Goal: Transaction & Acquisition: Purchase product/service

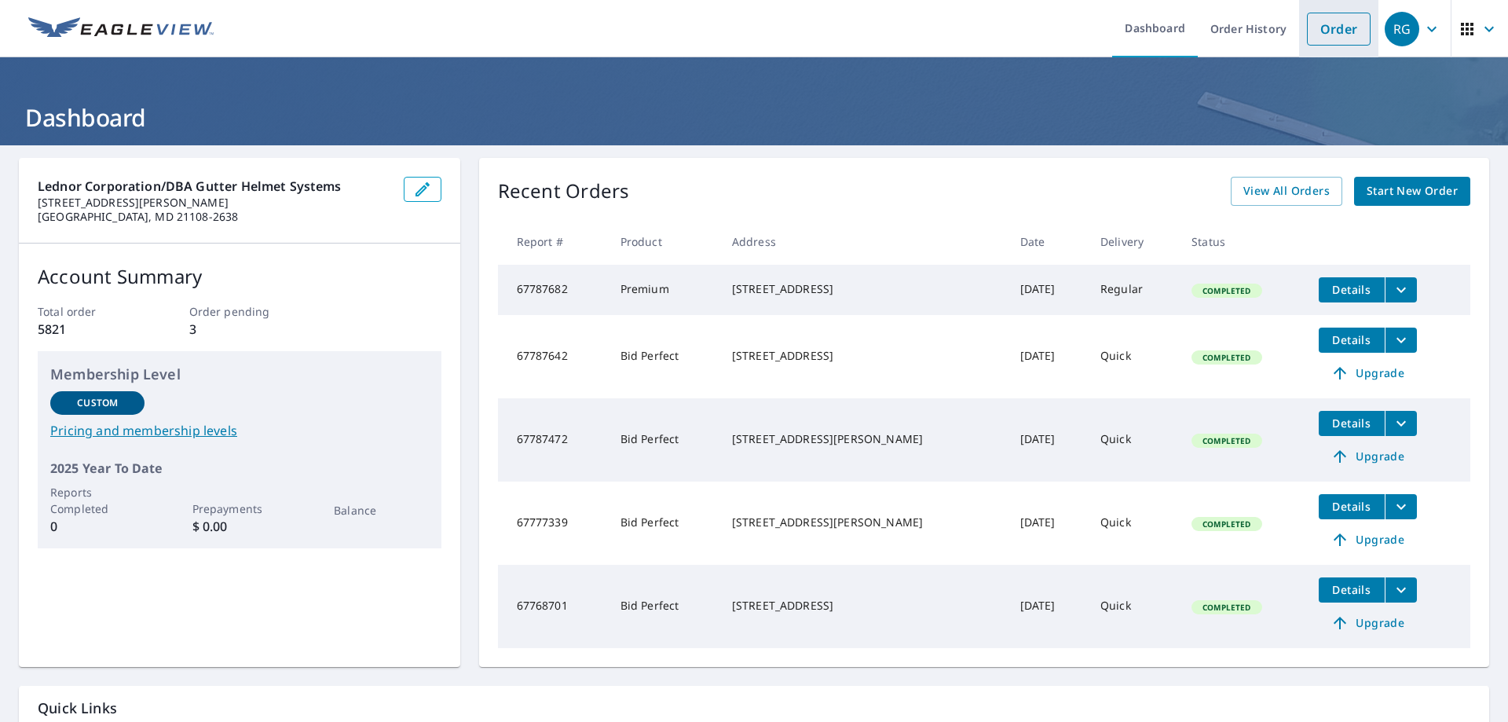
click at [1307, 33] on link "Order" at bounding box center [1339, 29] width 64 height 33
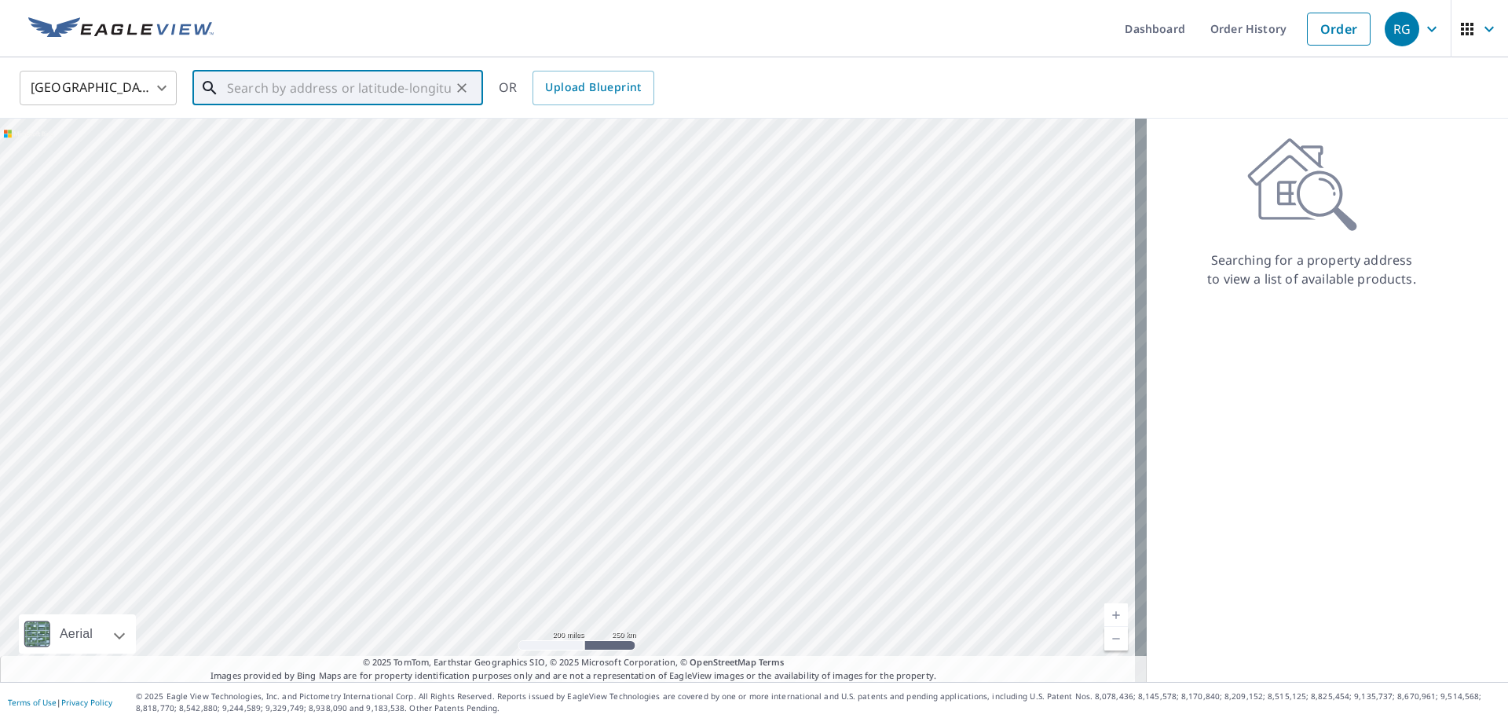
paste input "[STREET_ADDRESS]"
click at [298, 130] on span "[STREET_ADDRESS]" at bounding box center [347, 133] width 247 height 19
type input "[STREET_ADDRESS]"
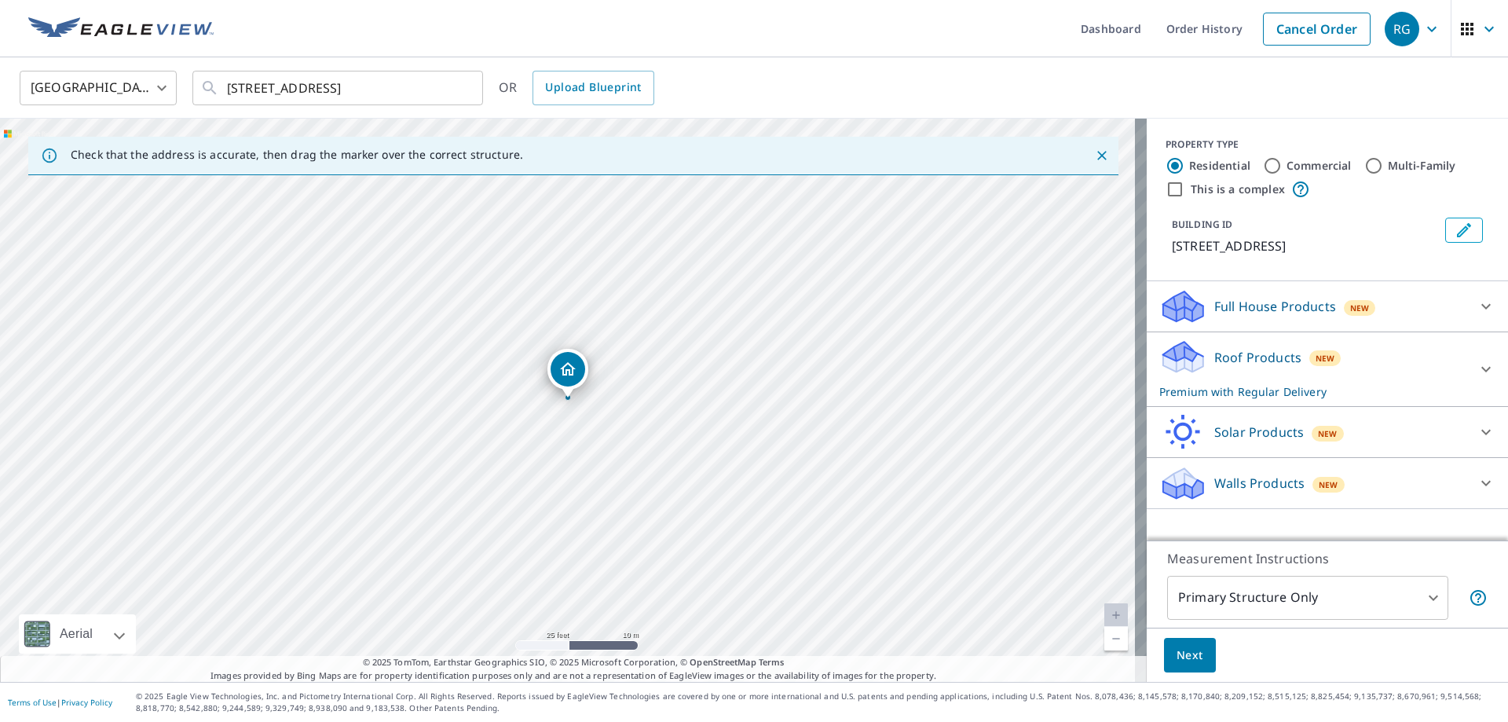
scroll to position [5, 0]
click at [1268, 365] on p "Roof Products" at bounding box center [1257, 357] width 87 height 19
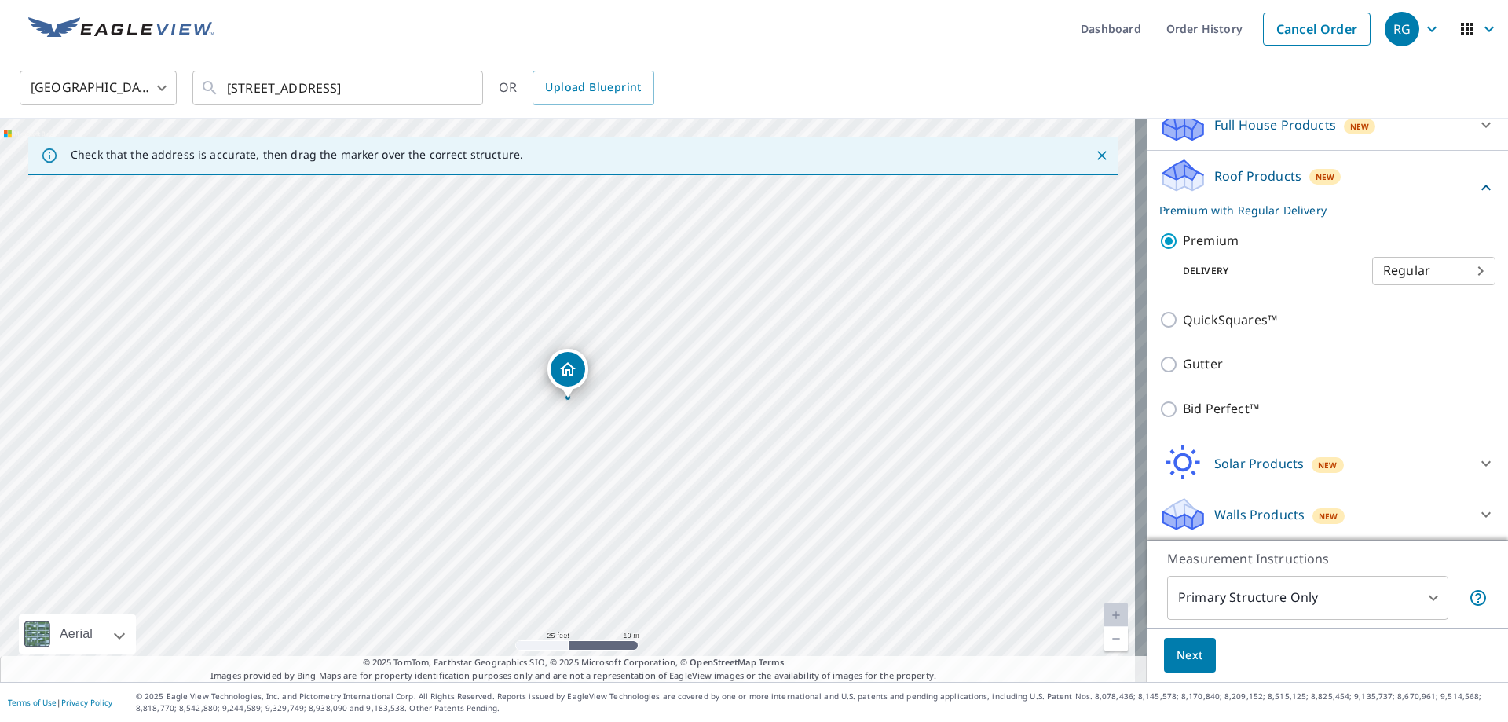
scroll to position [0, 0]
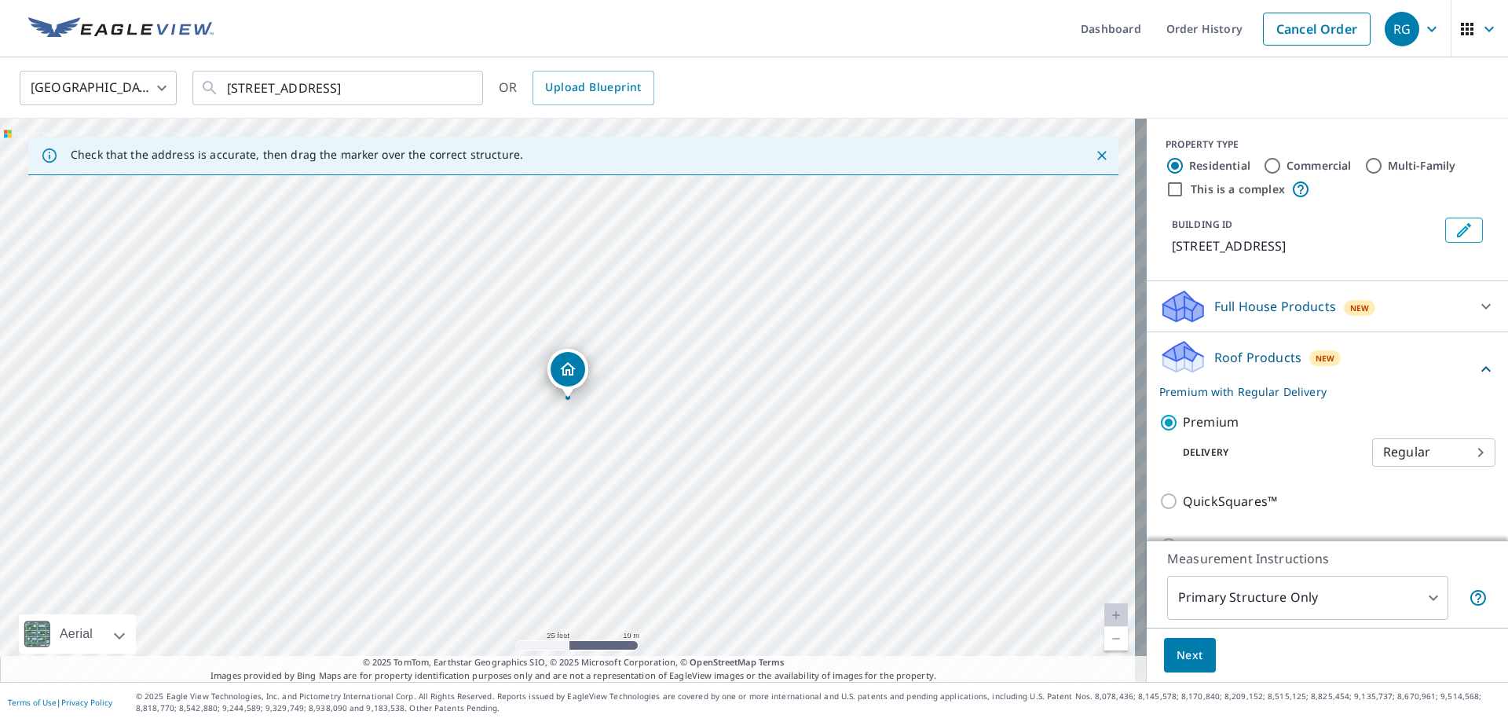
click at [1249, 316] on p "Full House Products" at bounding box center [1275, 306] width 122 height 19
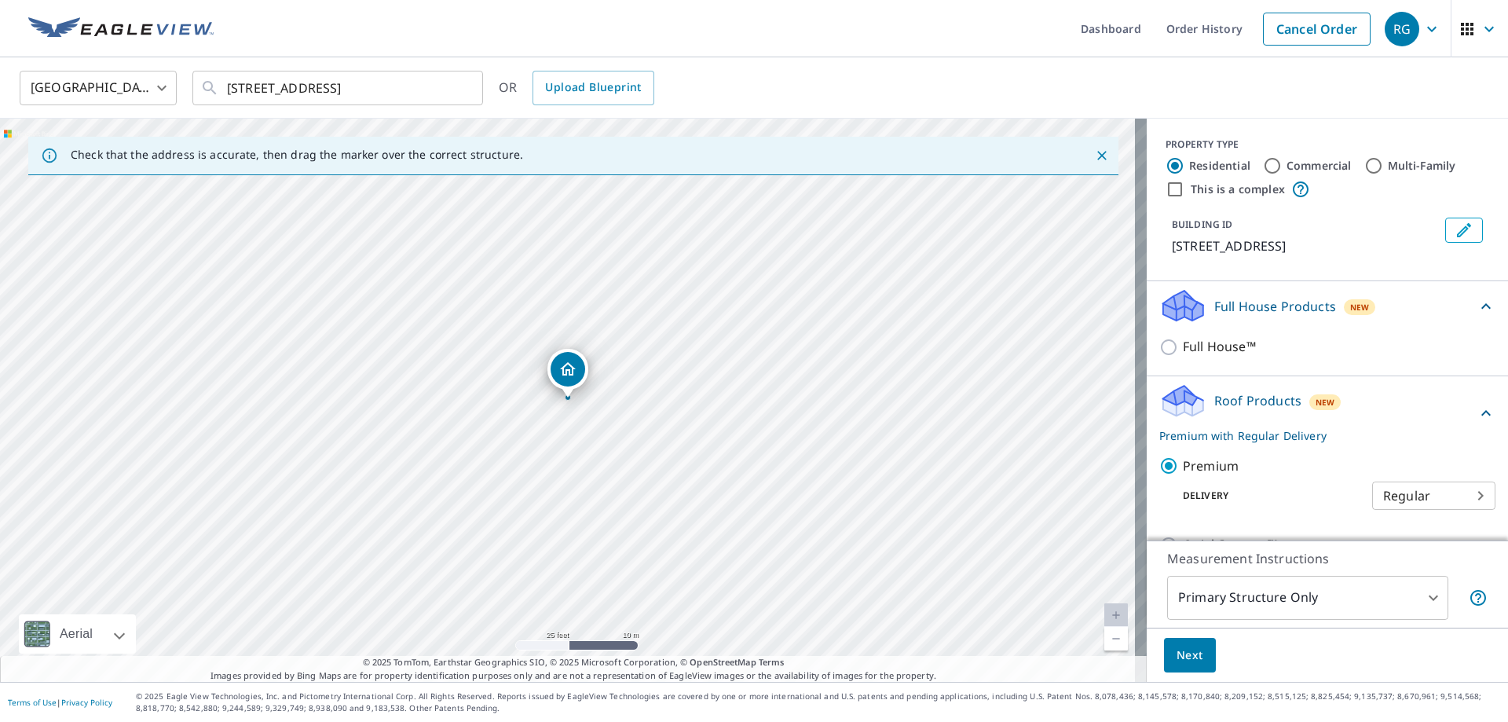
click at [1253, 405] on p "Roof Products" at bounding box center [1257, 400] width 87 height 19
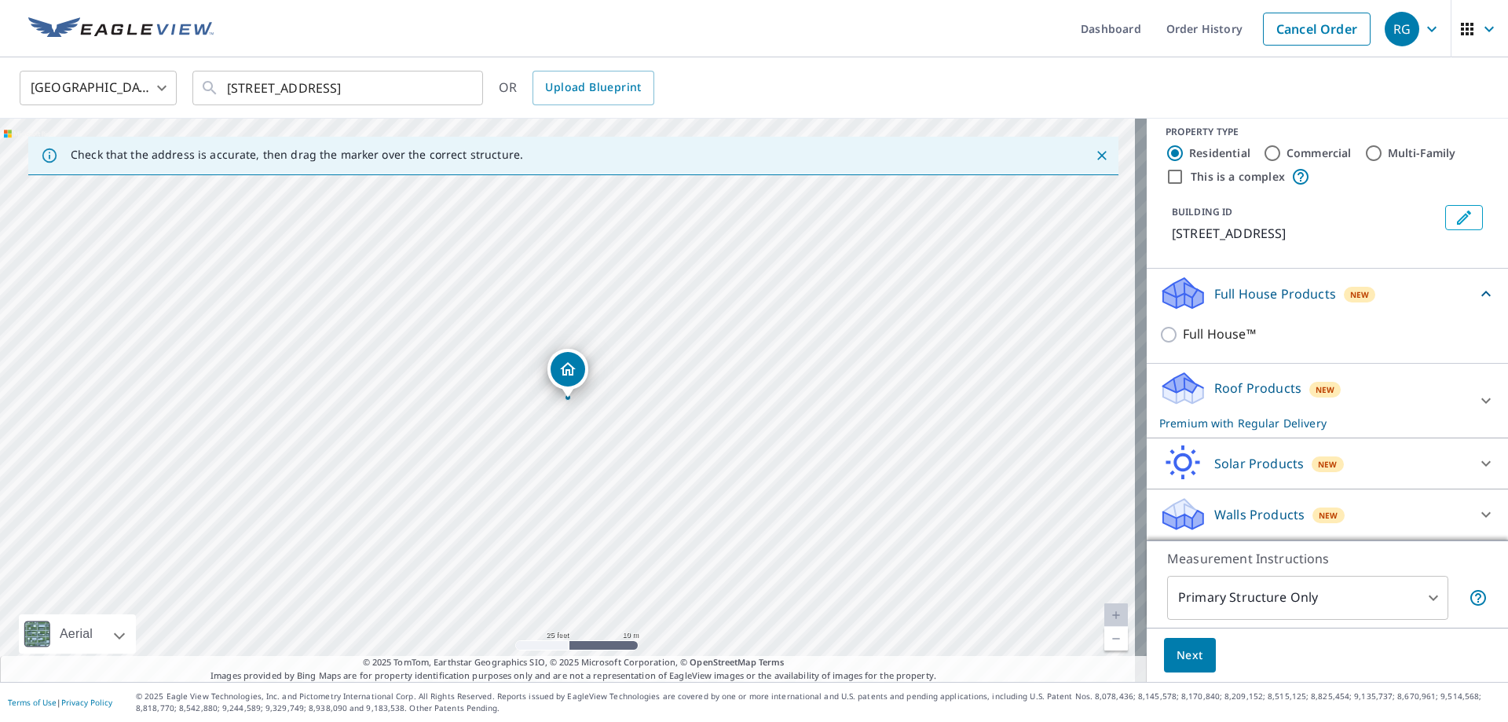
click at [1280, 496] on div "Walls Products New" at bounding box center [1313, 514] width 308 height 37
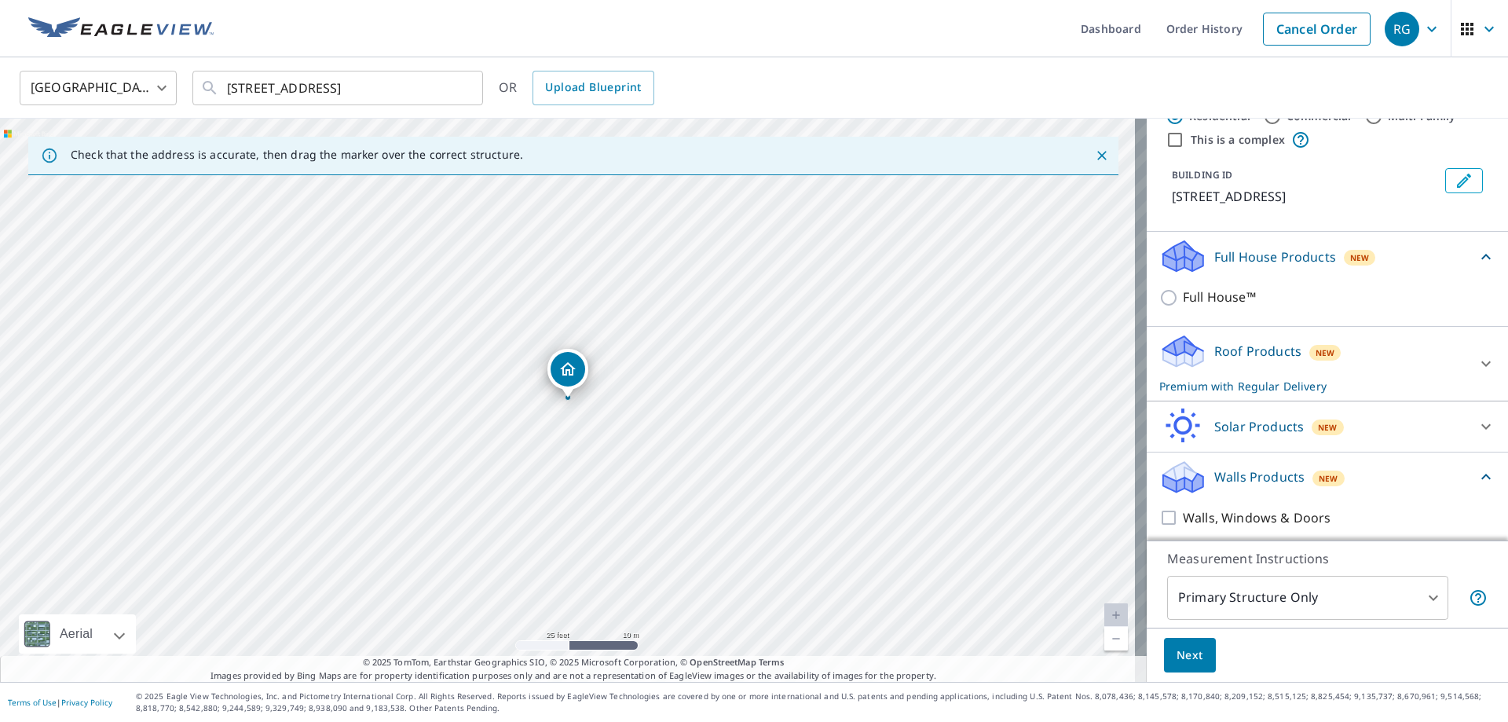
scroll to position [142, 0]
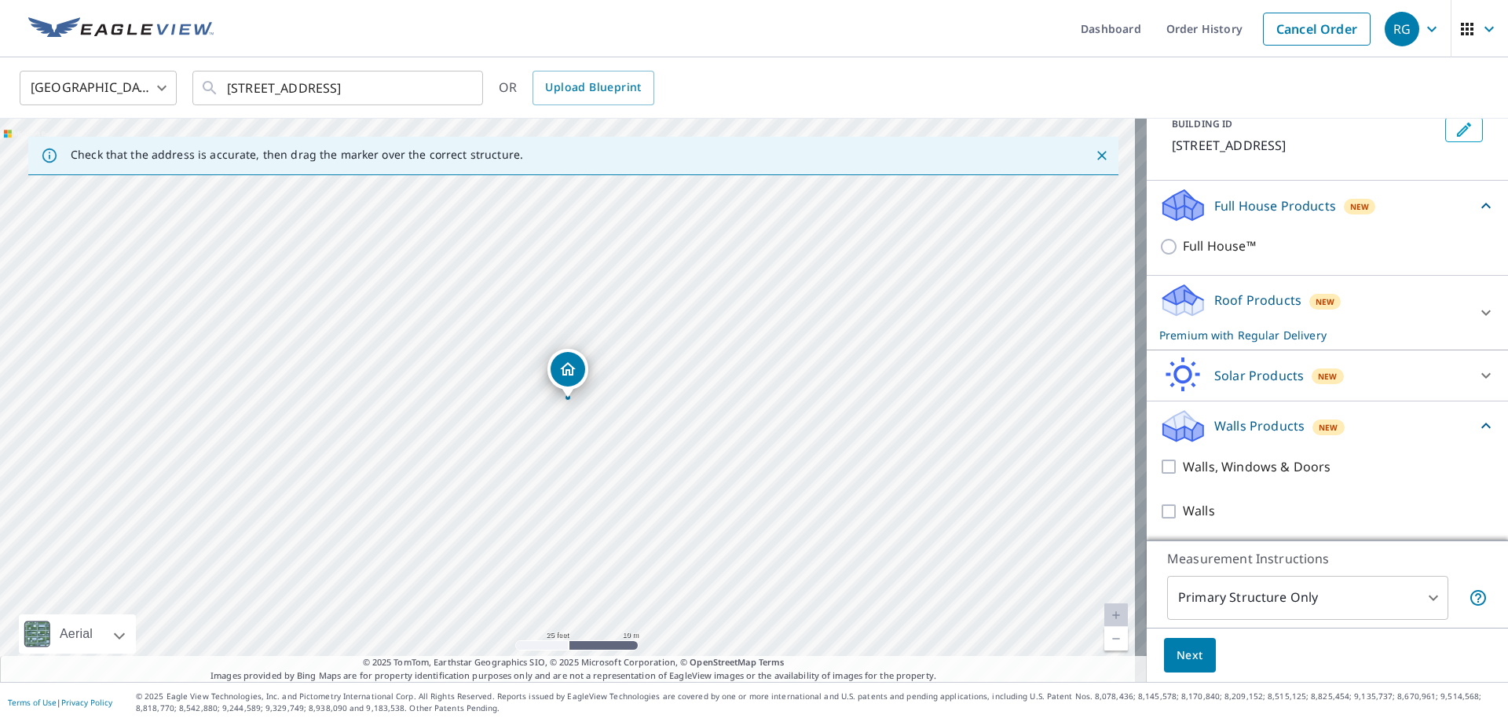
click at [1281, 416] on p "Walls Products" at bounding box center [1259, 425] width 90 height 19
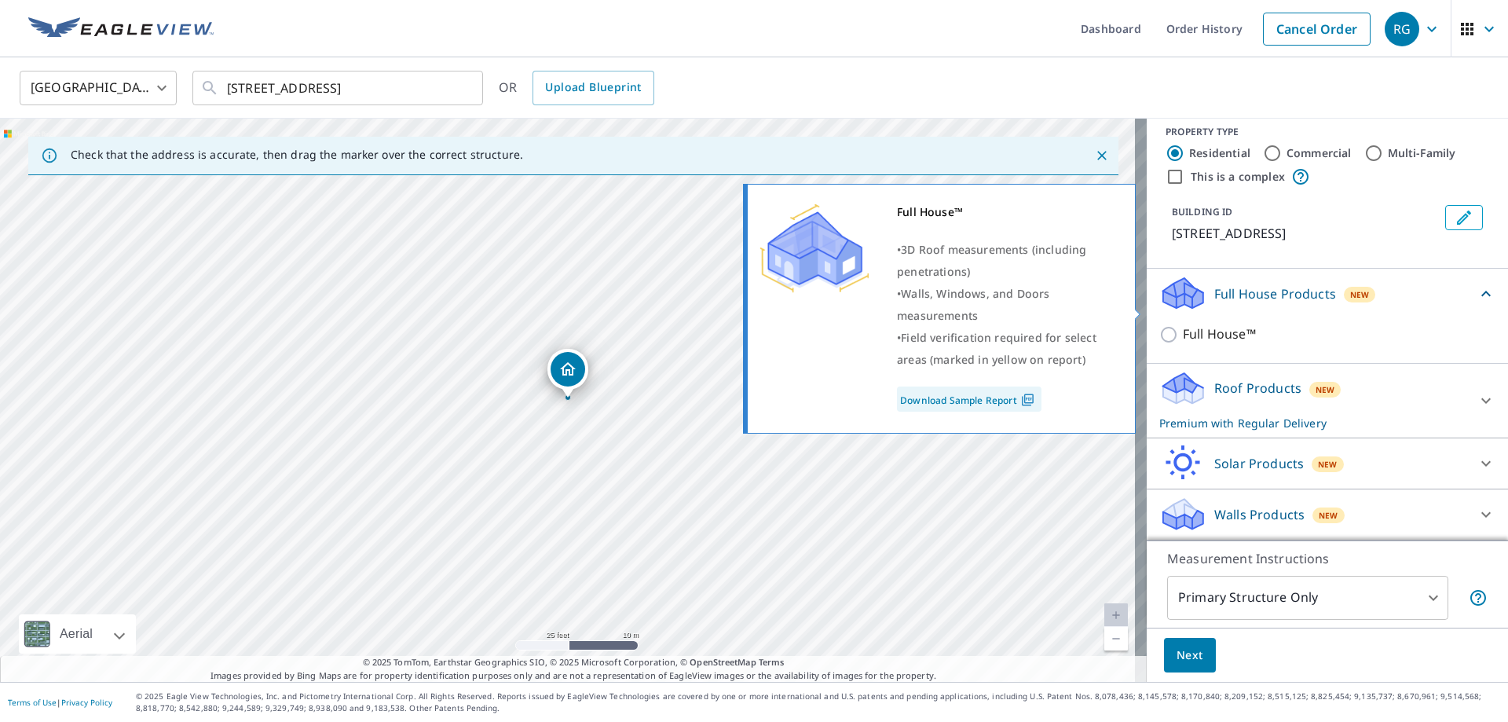
scroll to position [49, 0]
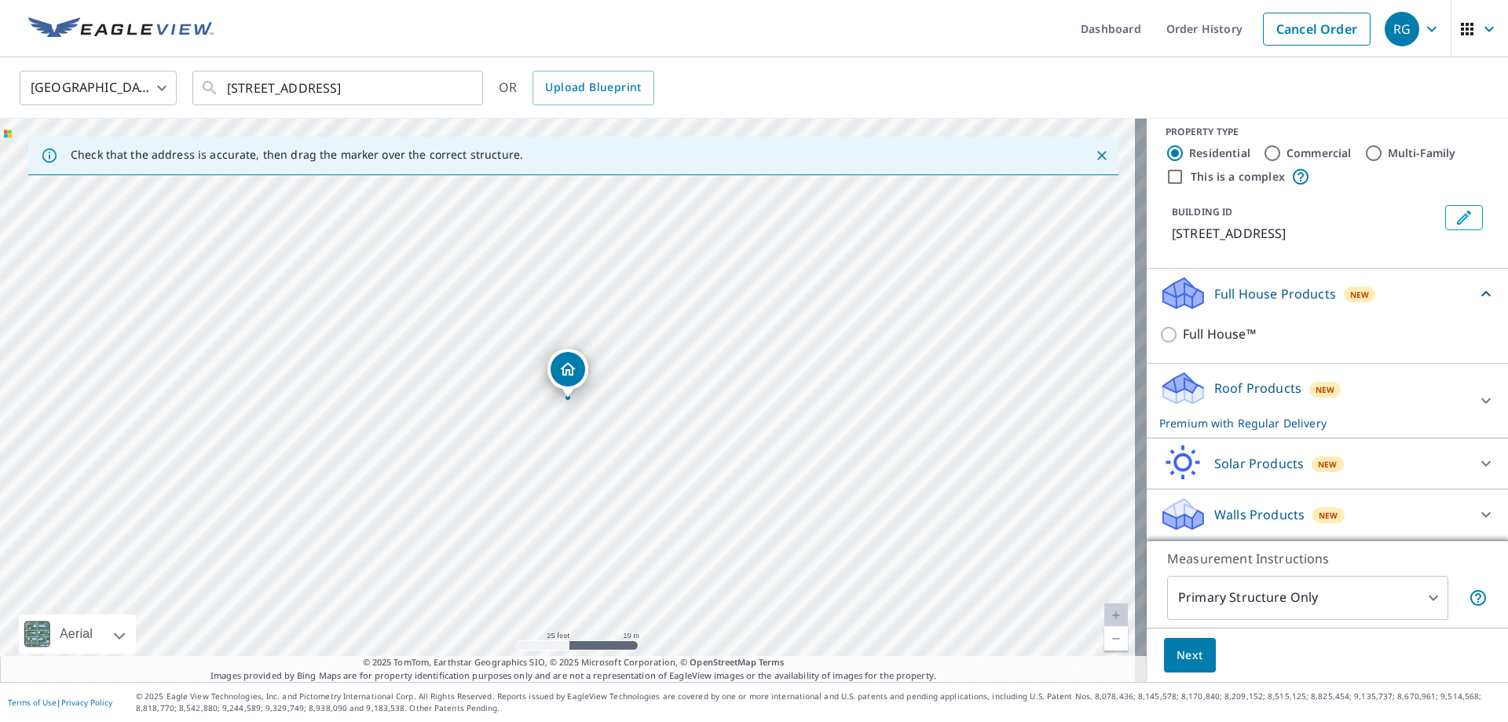
click at [1253, 379] on p "Roof Products" at bounding box center [1257, 388] width 87 height 19
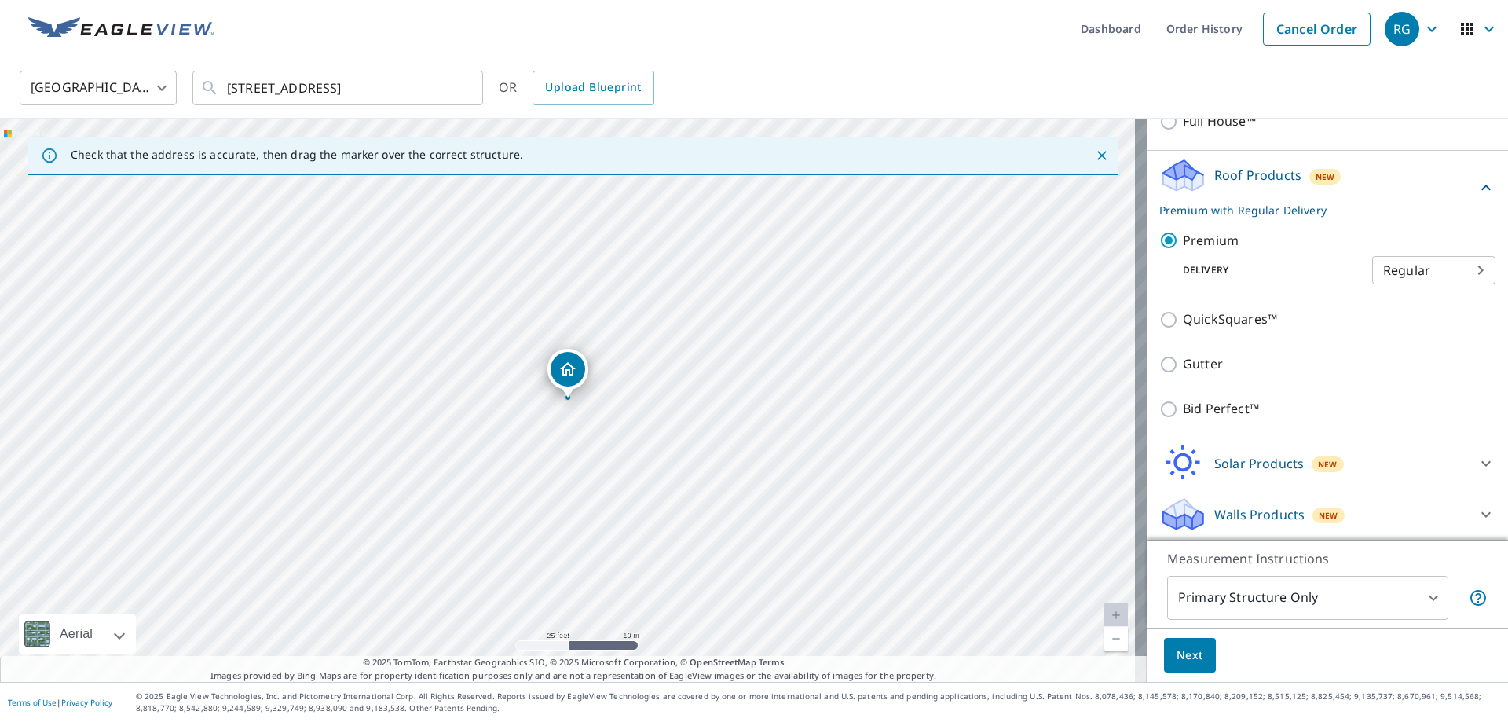
scroll to position [0, 0]
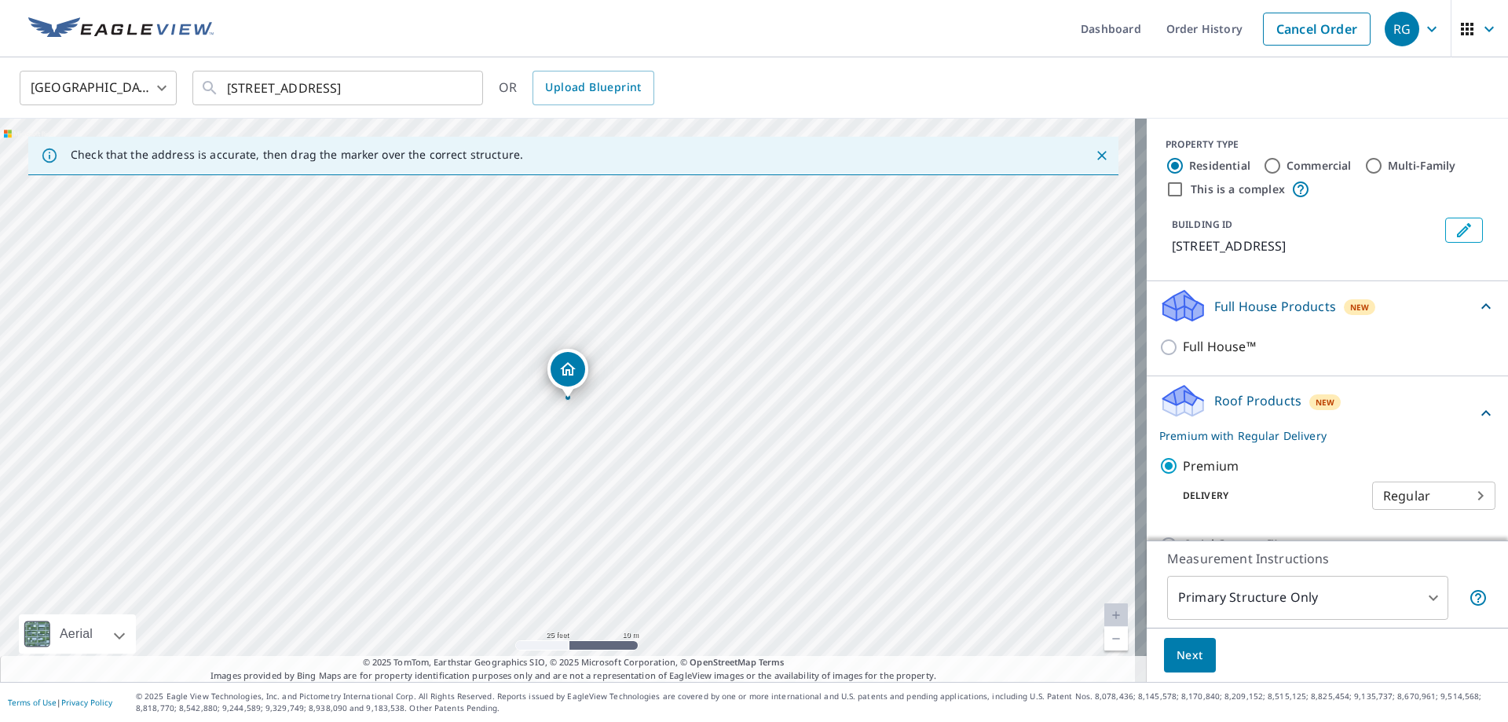
click at [1256, 316] on p "Full House Products" at bounding box center [1275, 306] width 122 height 19
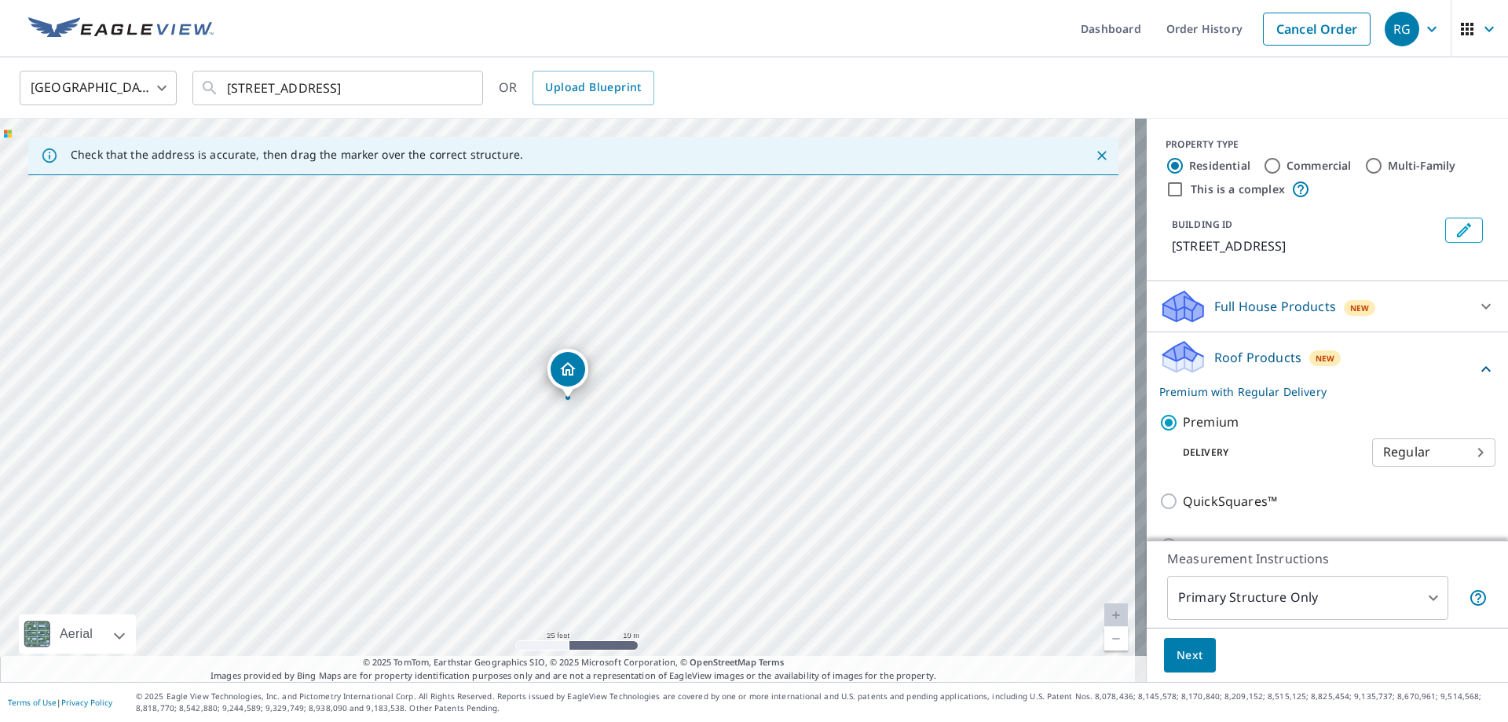
click at [1256, 316] on p "Full House Products" at bounding box center [1275, 306] width 122 height 19
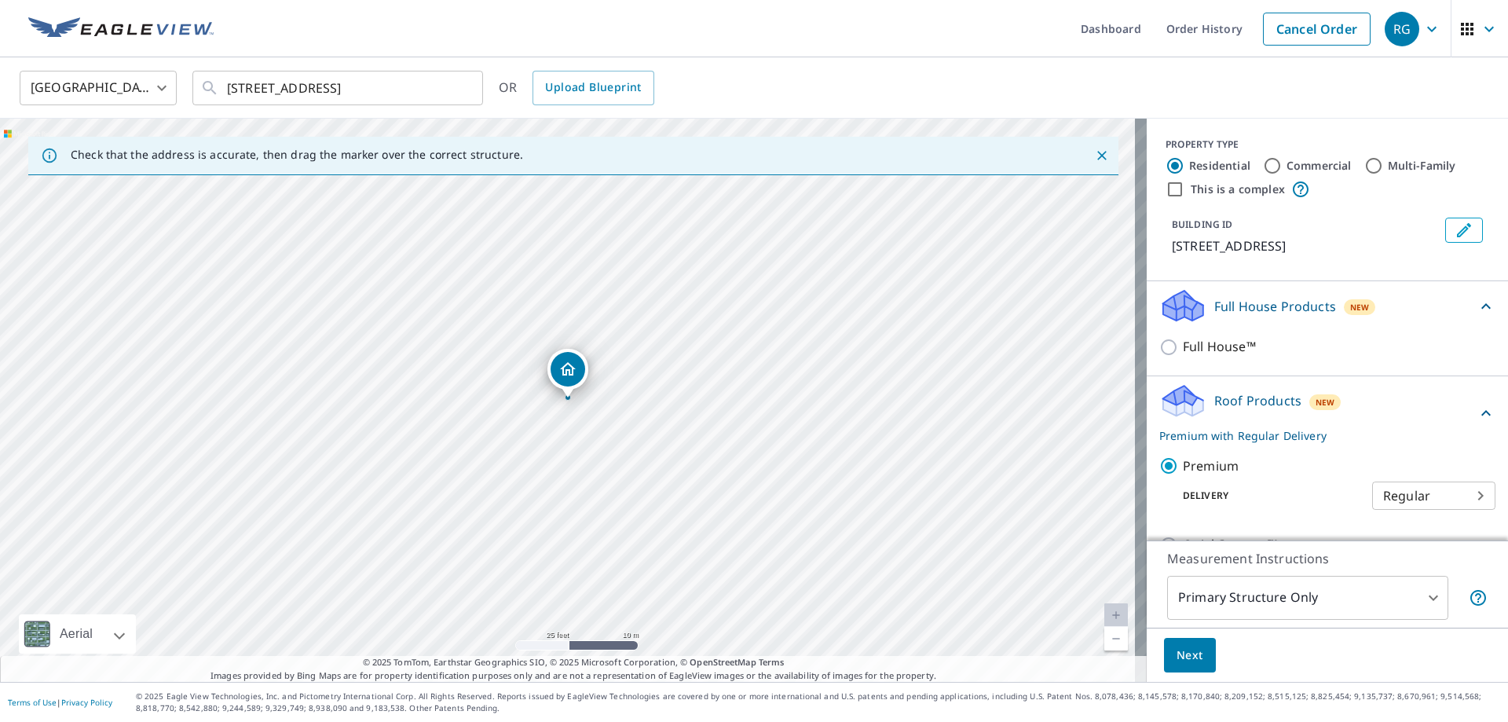
scroll to position [280, 0]
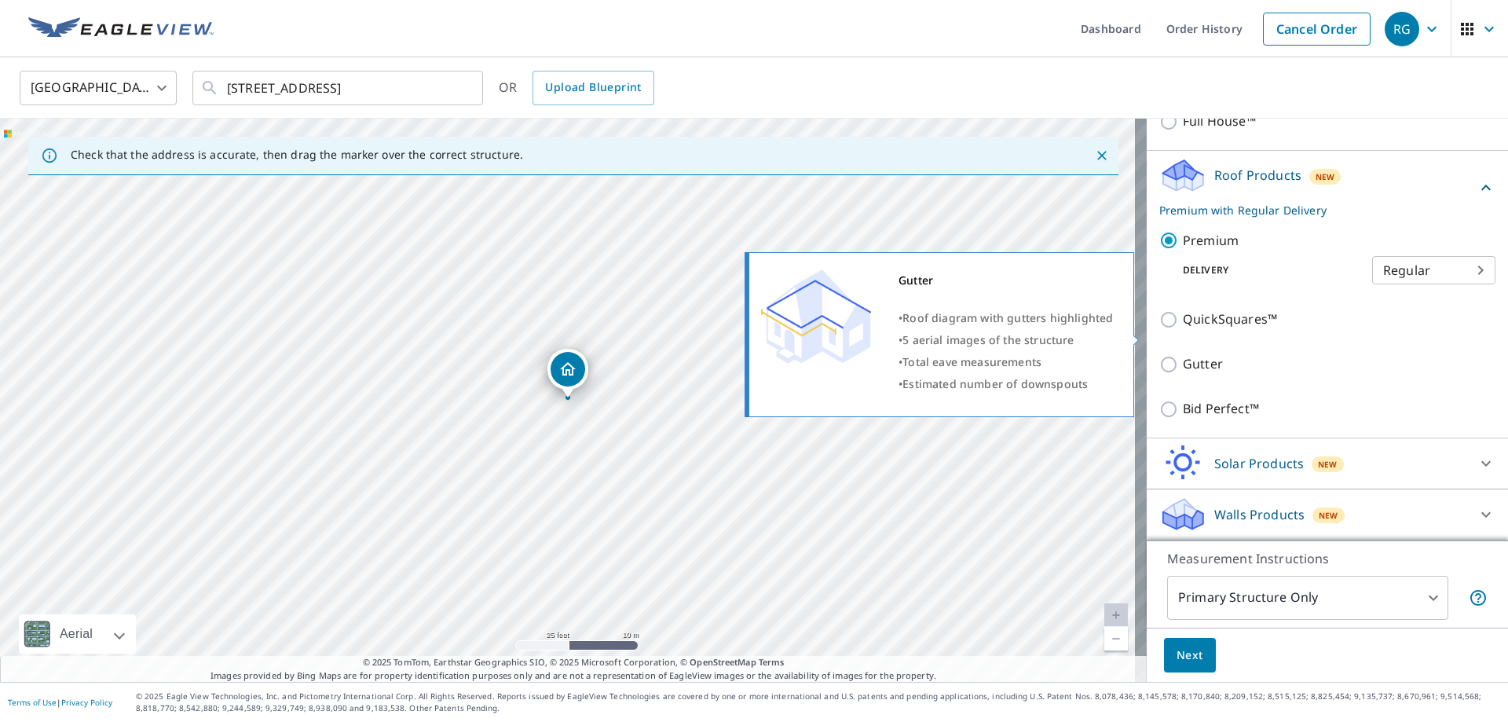
click at [1194, 354] on p "Gutter" at bounding box center [1203, 364] width 40 height 20
click at [1183, 355] on input "Gutter" at bounding box center [1171, 364] width 24 height 19
checkbox input "true"
type input "1"
checkbox input "false"
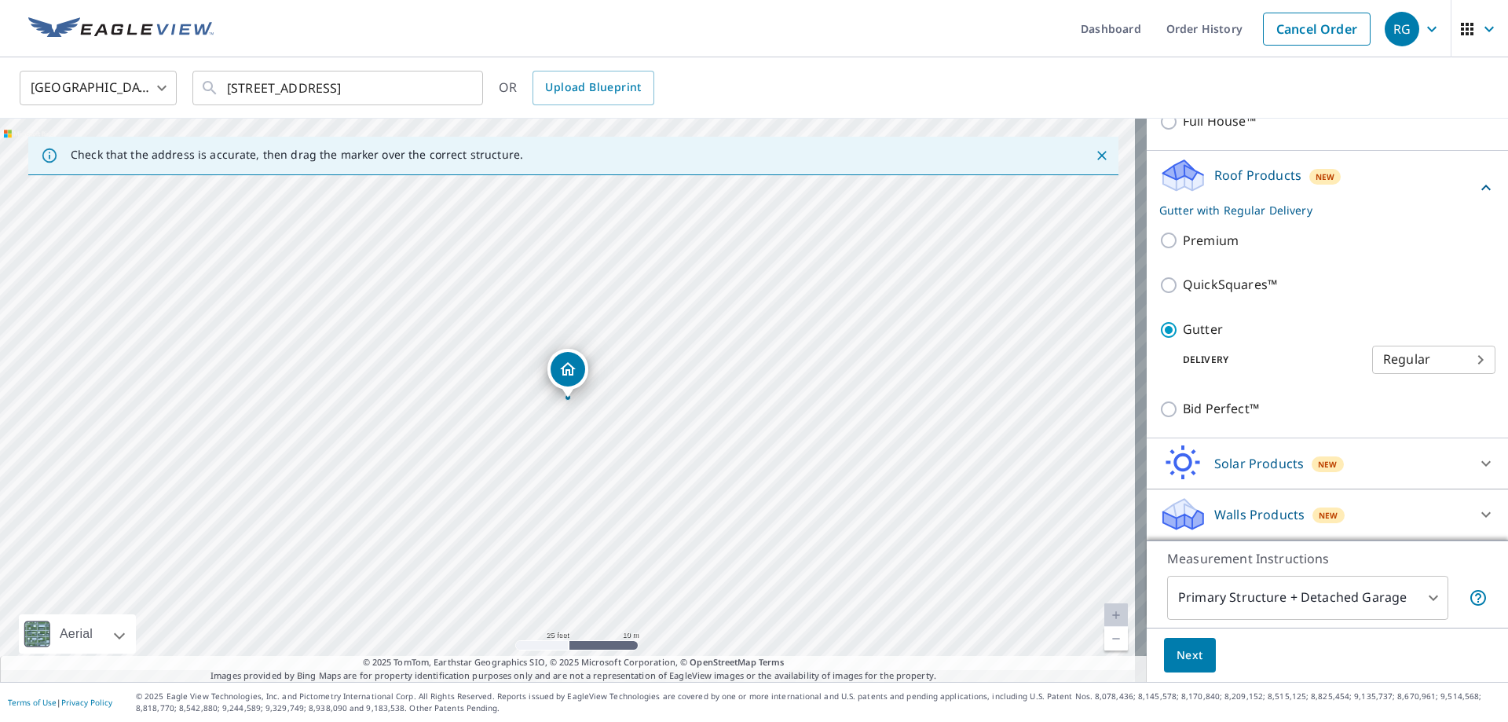
click at [1448, 342] on body "RG RG Dashboard Order History Cancel Order RG [GEOGRAPHIC_DATA] US ​ [STREET_AD…" at bounding box center [754, 361] width 1508 height 722
click at [1448, 342] on li "Regular" at bounding box center [1409, 330] width 123 height 28
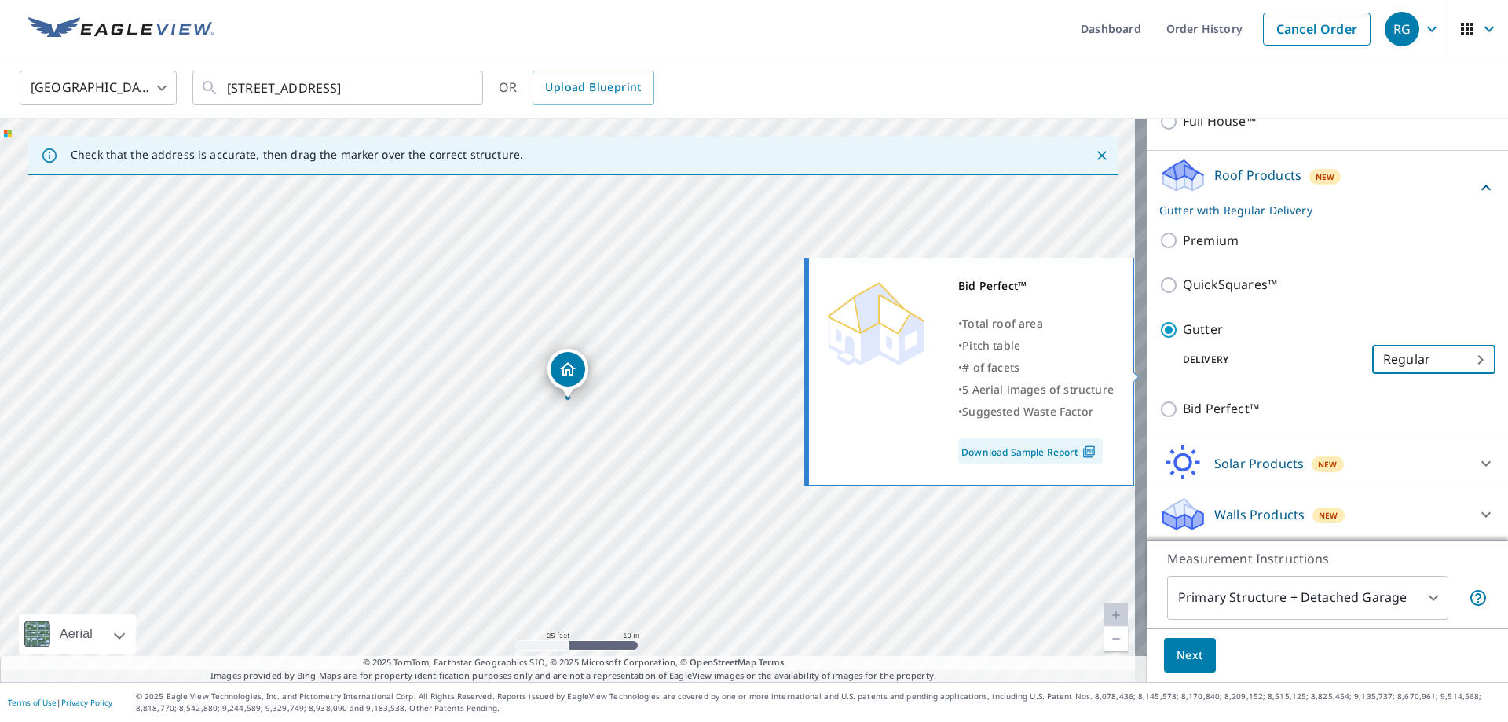
scroll to position [292, 0]
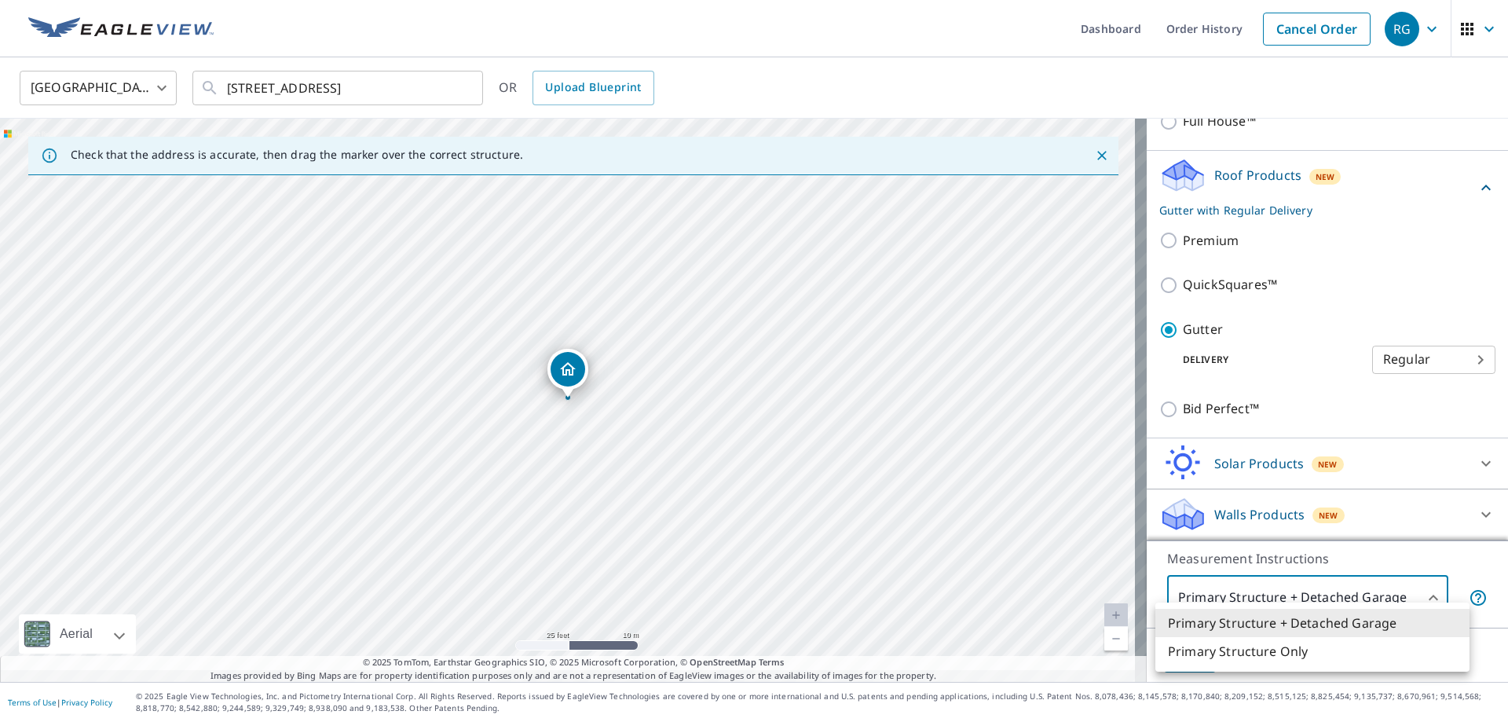
click at [1355, 565] on body "RG RG Dashboard Order History Cancel Order RG [GEOGRAPHIC_DATA] US ​ [STREET_AD…" at bounding box center [754, 361] width 1508 height 722
click at [1355, 565] on div at bounding box center [754, 361] width 1508 height 722
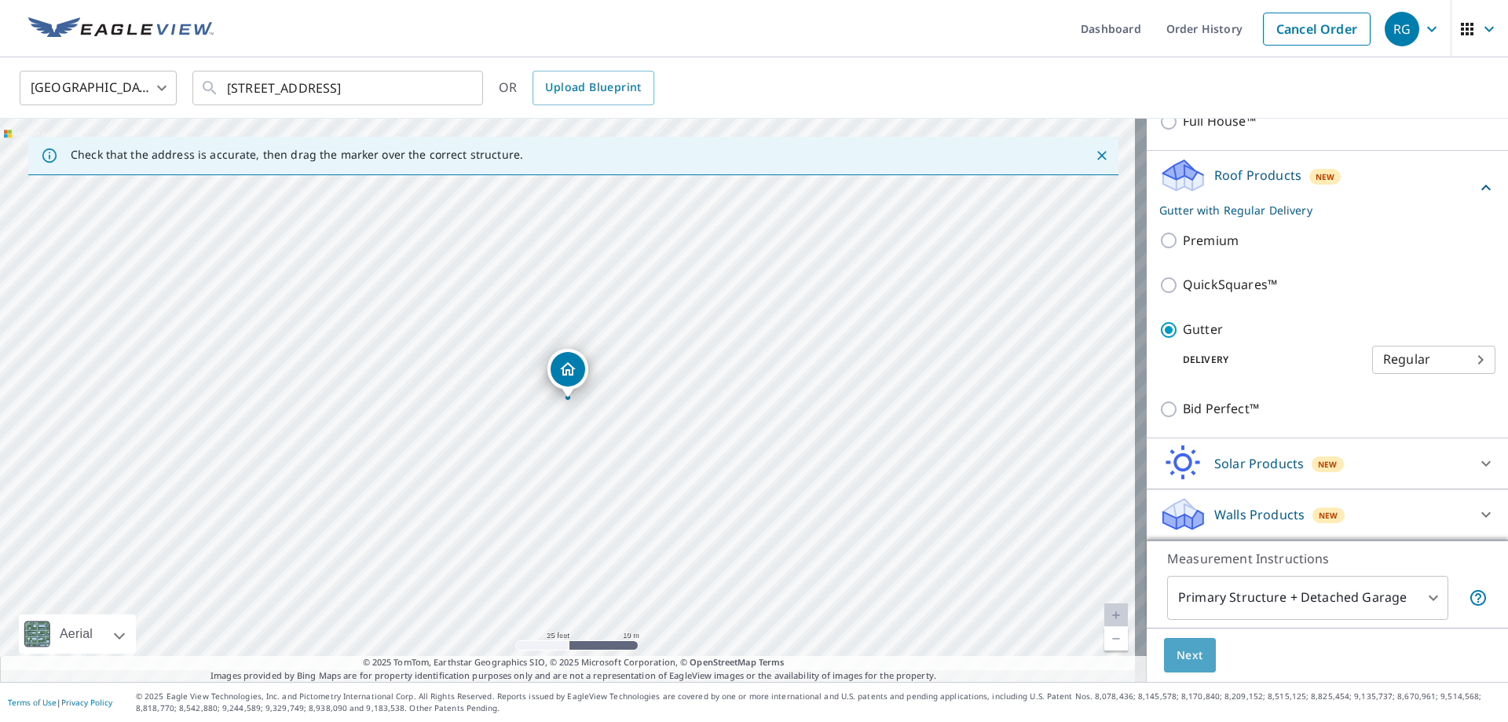
click at [1198, 638] on button "Next" at bounding box center [1190, 655] width 52 height 35
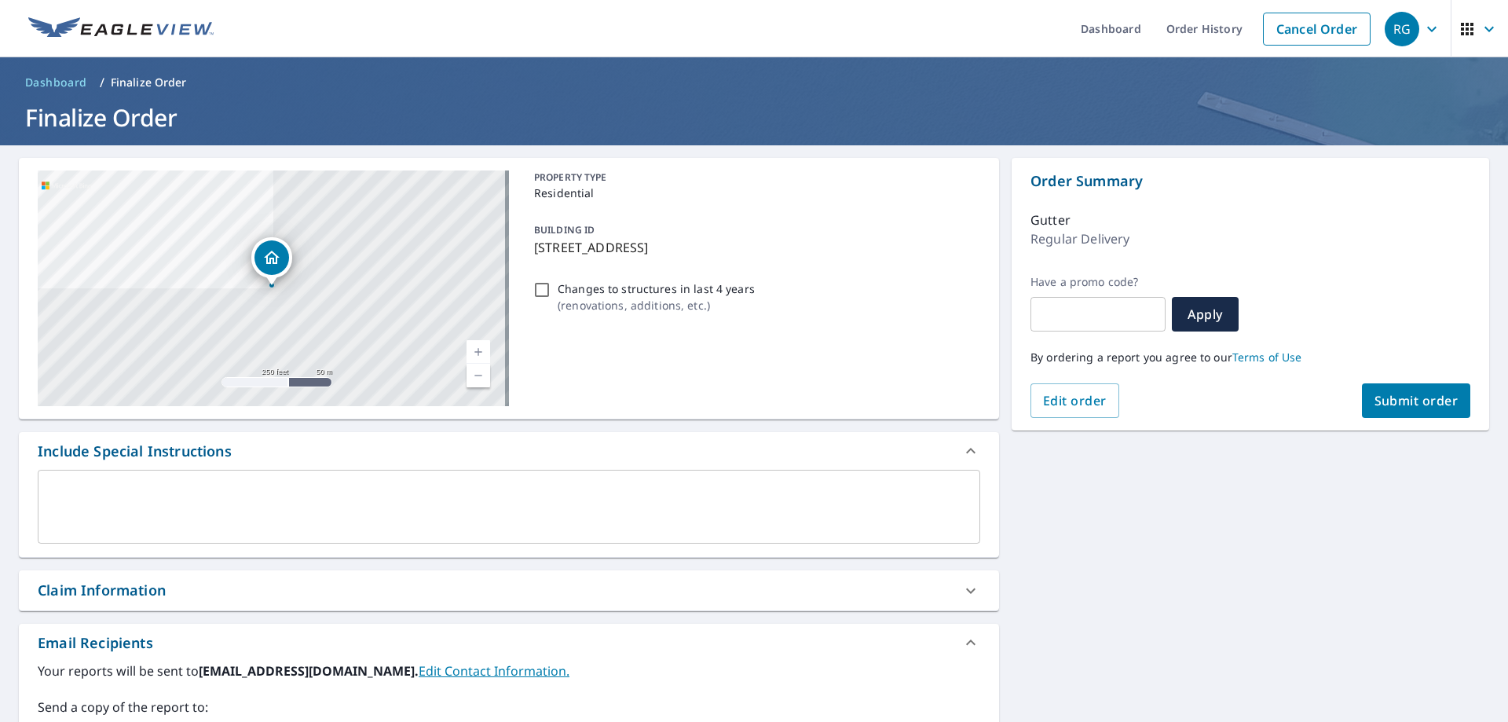
scroll to position [320, 0]
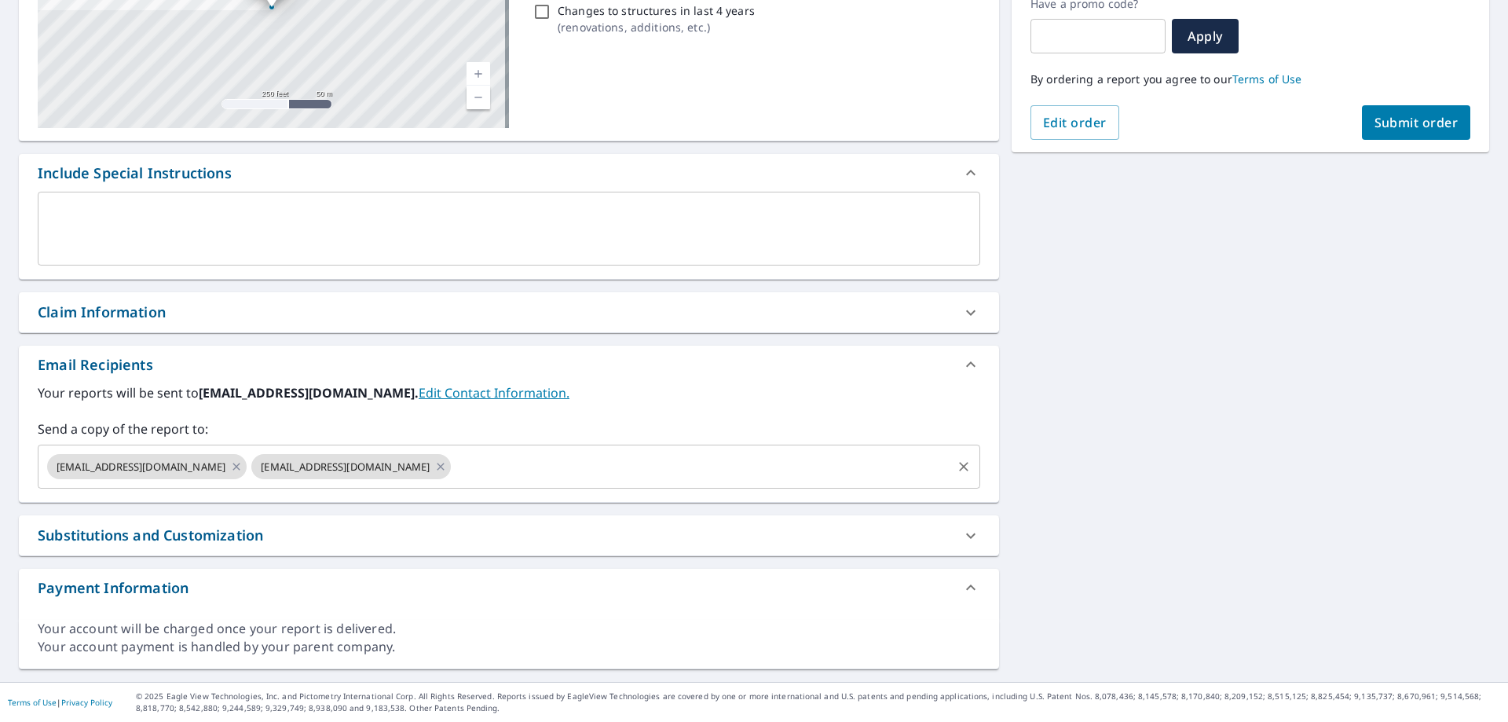
click at [453, 453] on input "text" at bounding box center [701, 467] width 496 height 30
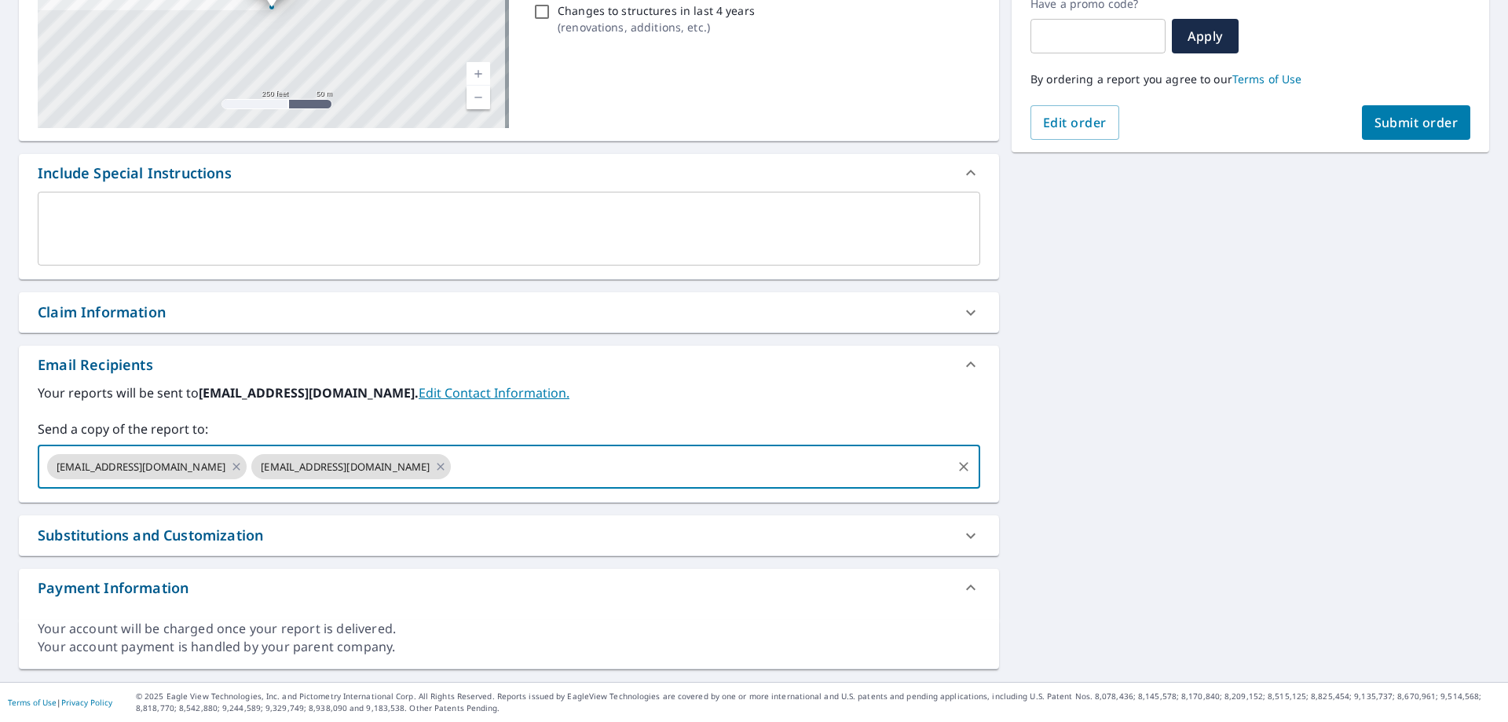
drag, startPoint x: 421, startPoint y: 462, endPoint x: 806, endPoint y: 433, distance: 386.6
click at [806, 452] on input "text" at bounding box center [701, 467] width 496 height 30
paste input "[EMAIL_ADDRESS][DOMAIN_NAME]"
click at [865, 464] on input "[EMAIL_ADDRESS][DOMAIN_NAME]" at bounding box center [701, 467] width 496 height 30
type input "[EMAIL_ADDRESS][DOMAIN_NAME]"
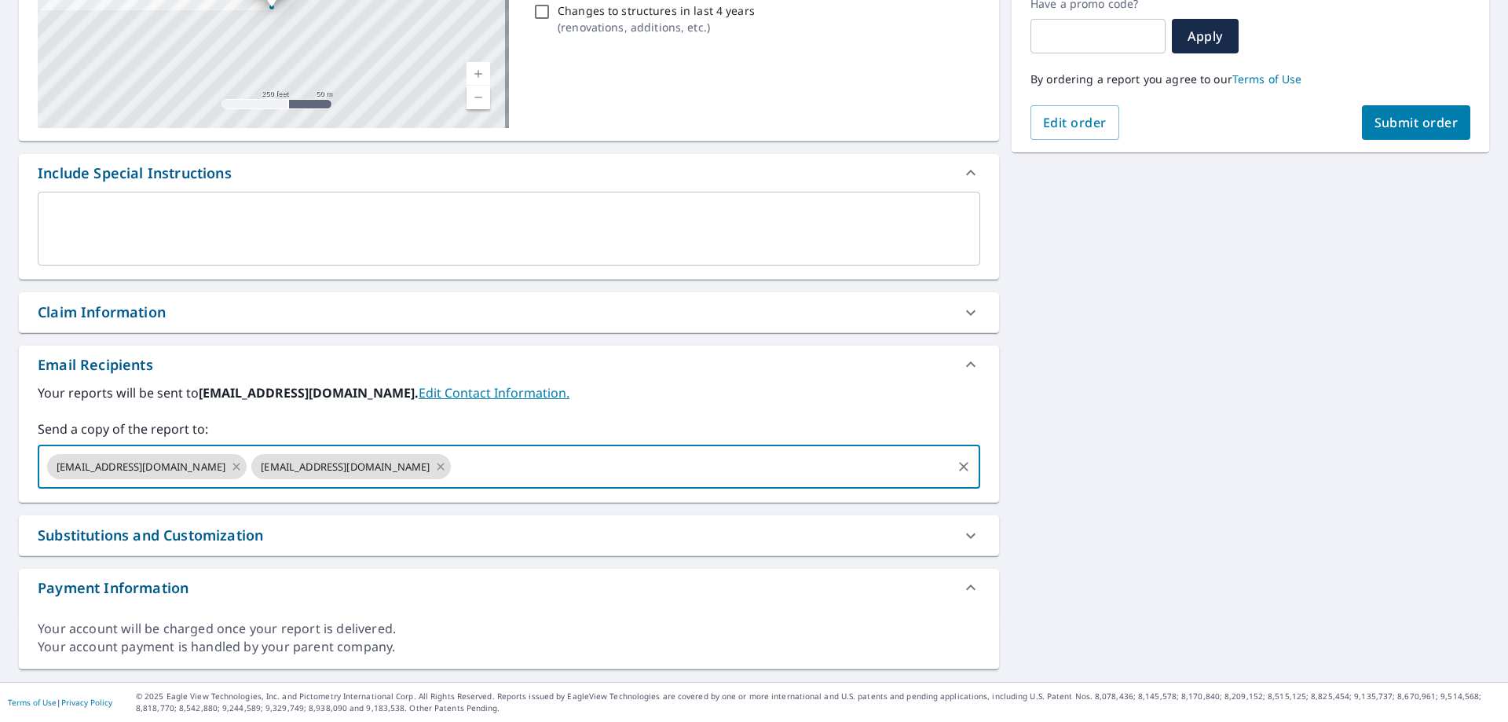
click at [1428, 105] on button "Submit order" at bounding box center [1416, 122] width 109 height 35
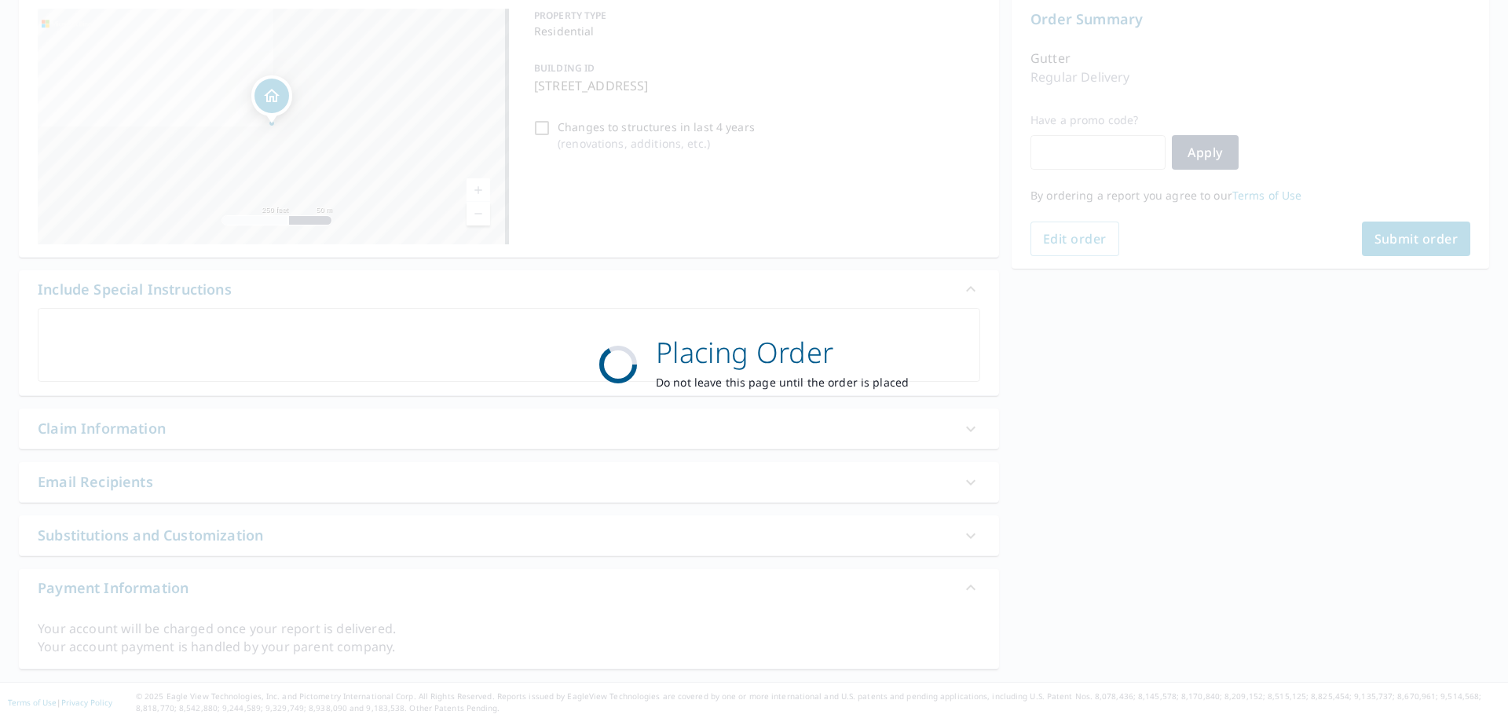
scroll to position [198, 0]
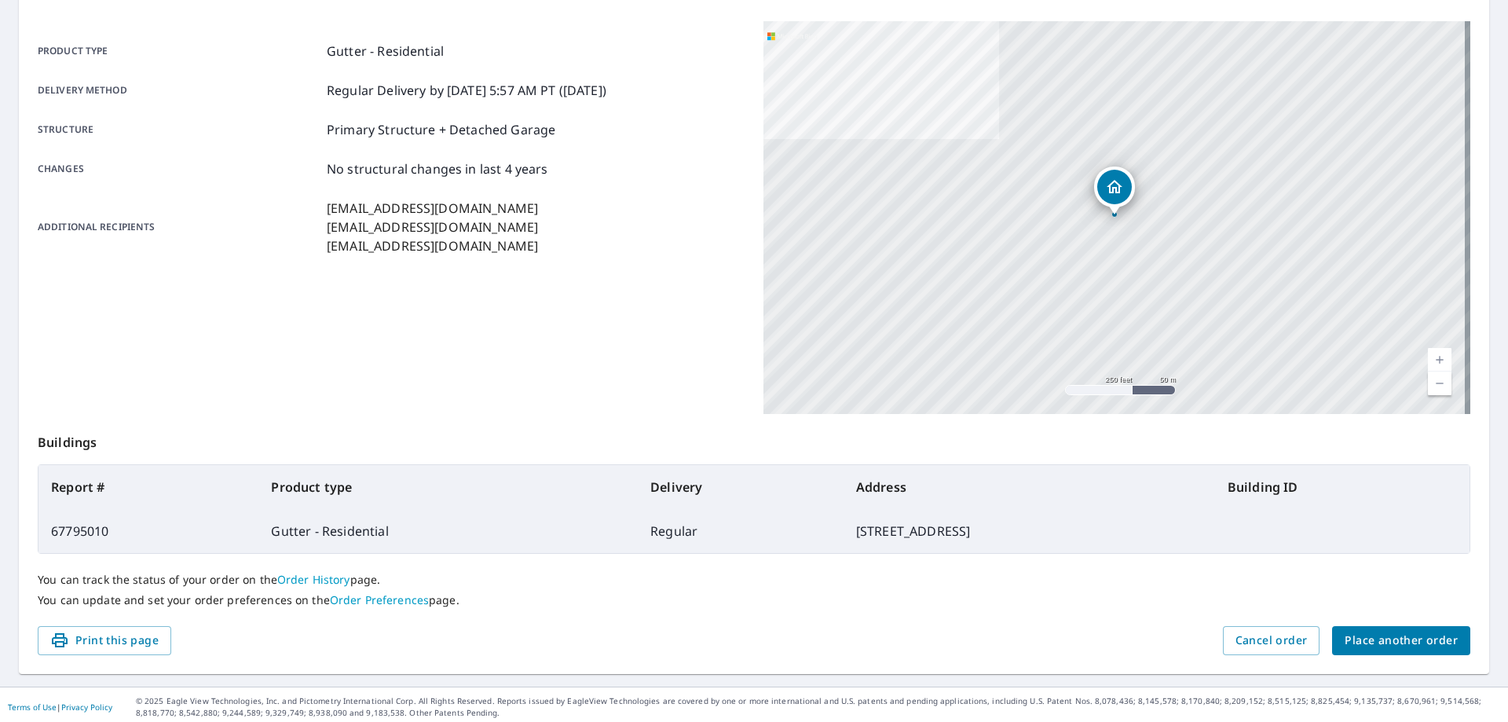
click at [1382, 649] on span "Place another order" at bounding box center [1400, 641] width 113 height 20
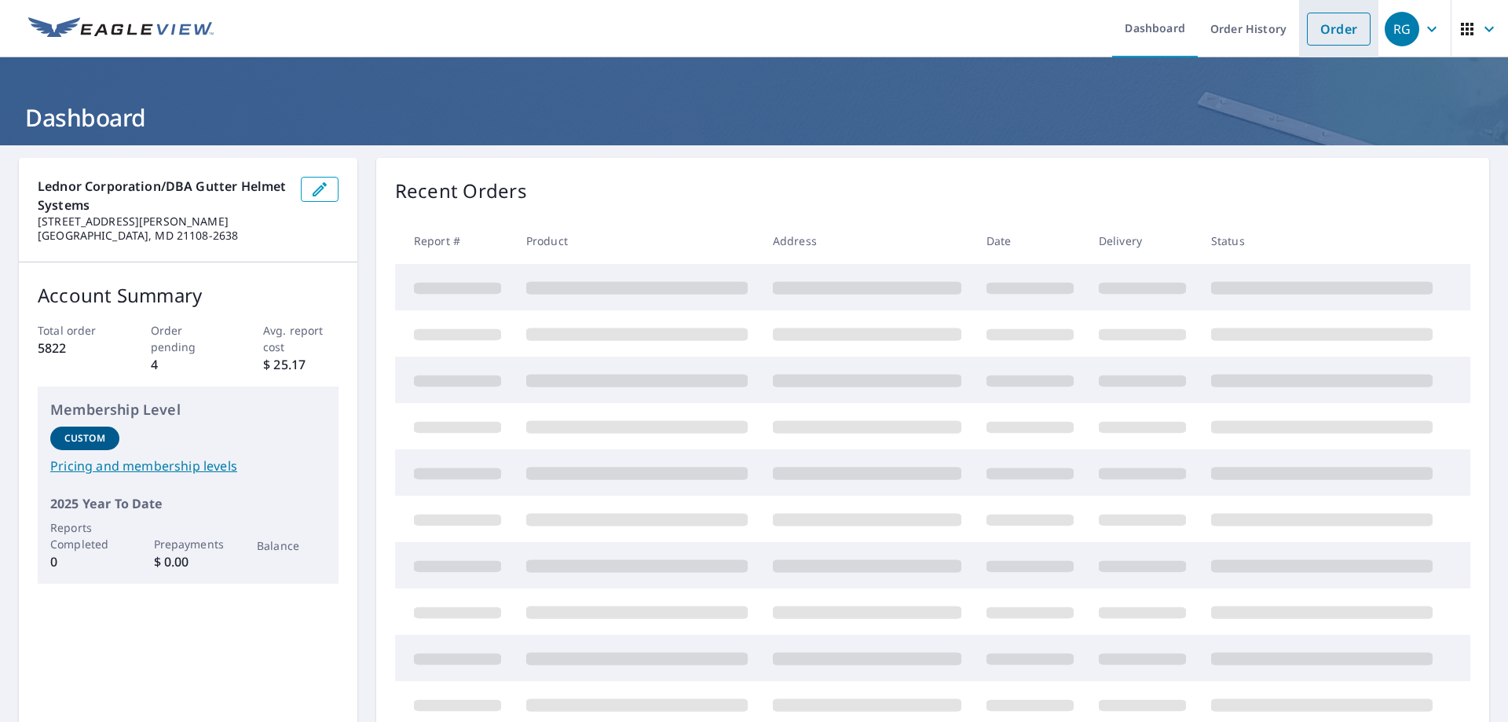
click at [1307, 29] on link "Order" at bounding box center [1339, 29] width 64 height 33
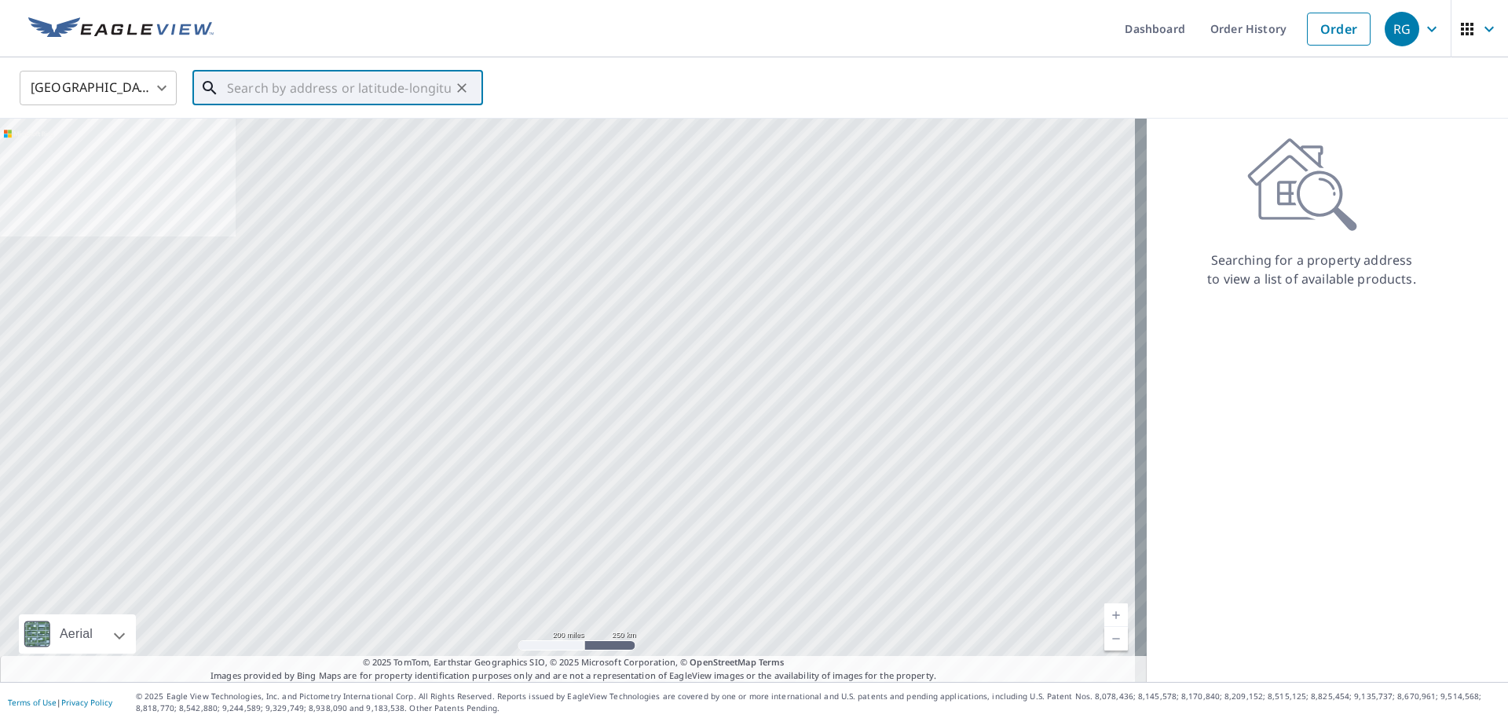
click at [360, 86] on input "text" at bounding box center [339, 88] width 224 height 44
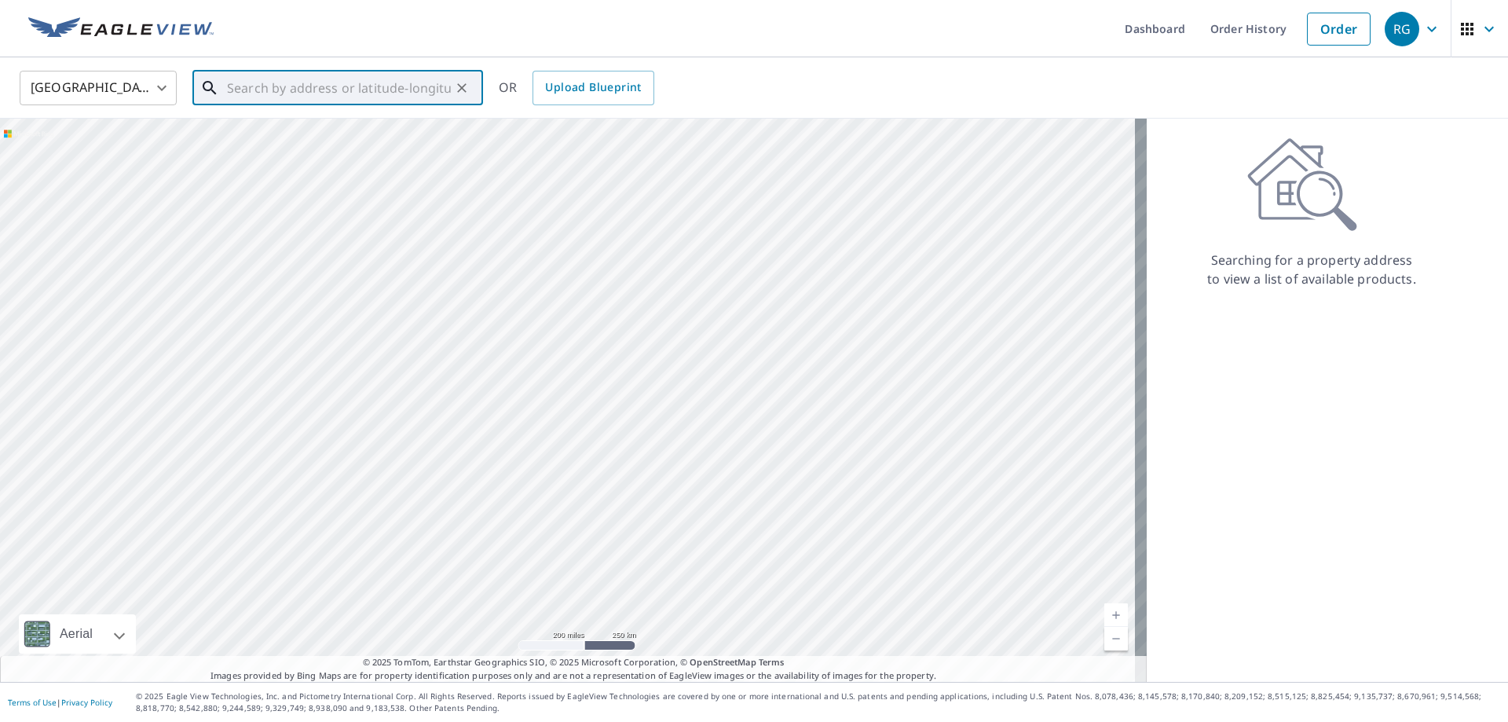
paste input "9"
click at [349, 73] on input "9" at bounding box center [339, 88] width 224 height 44
type input "9"
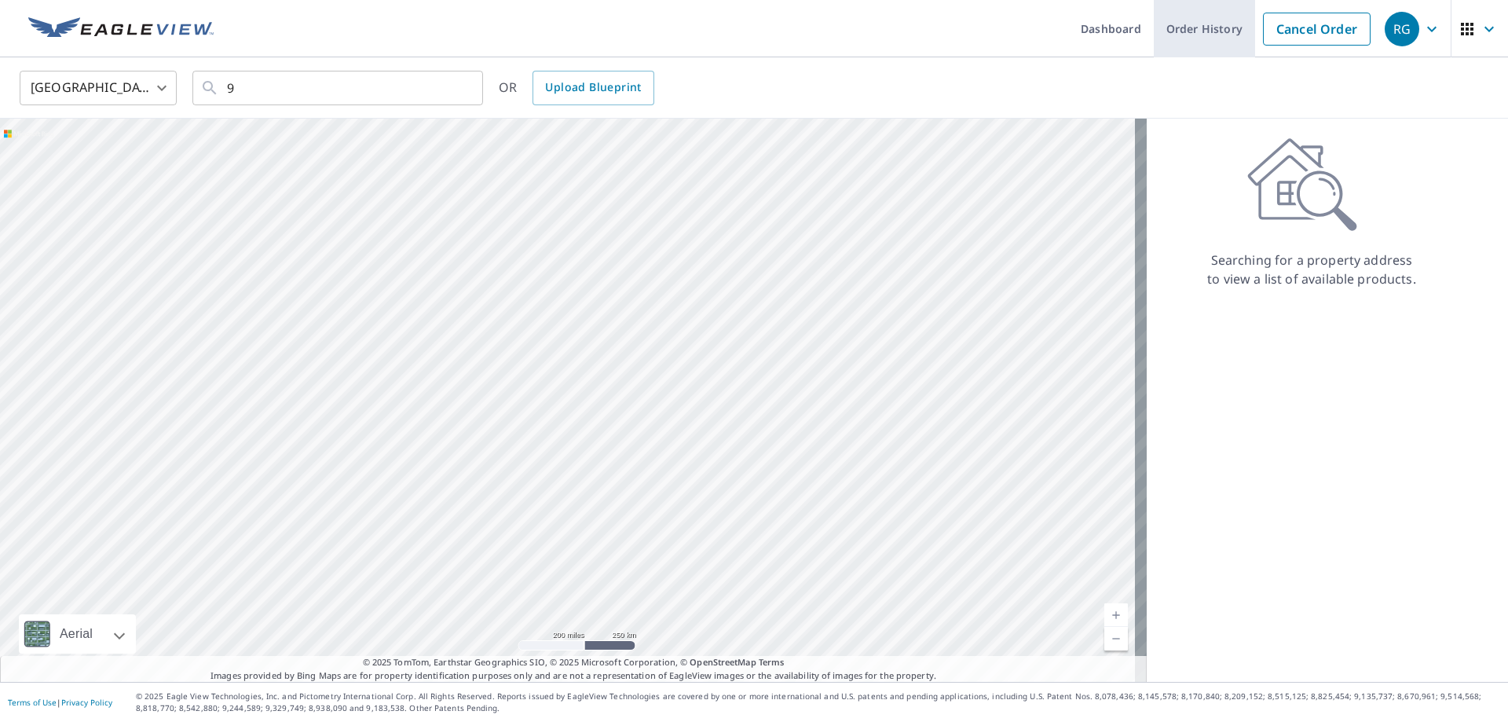
click at [1193, 24] on link "Order History" at bounding box center [1204, 28] width 101 height 57
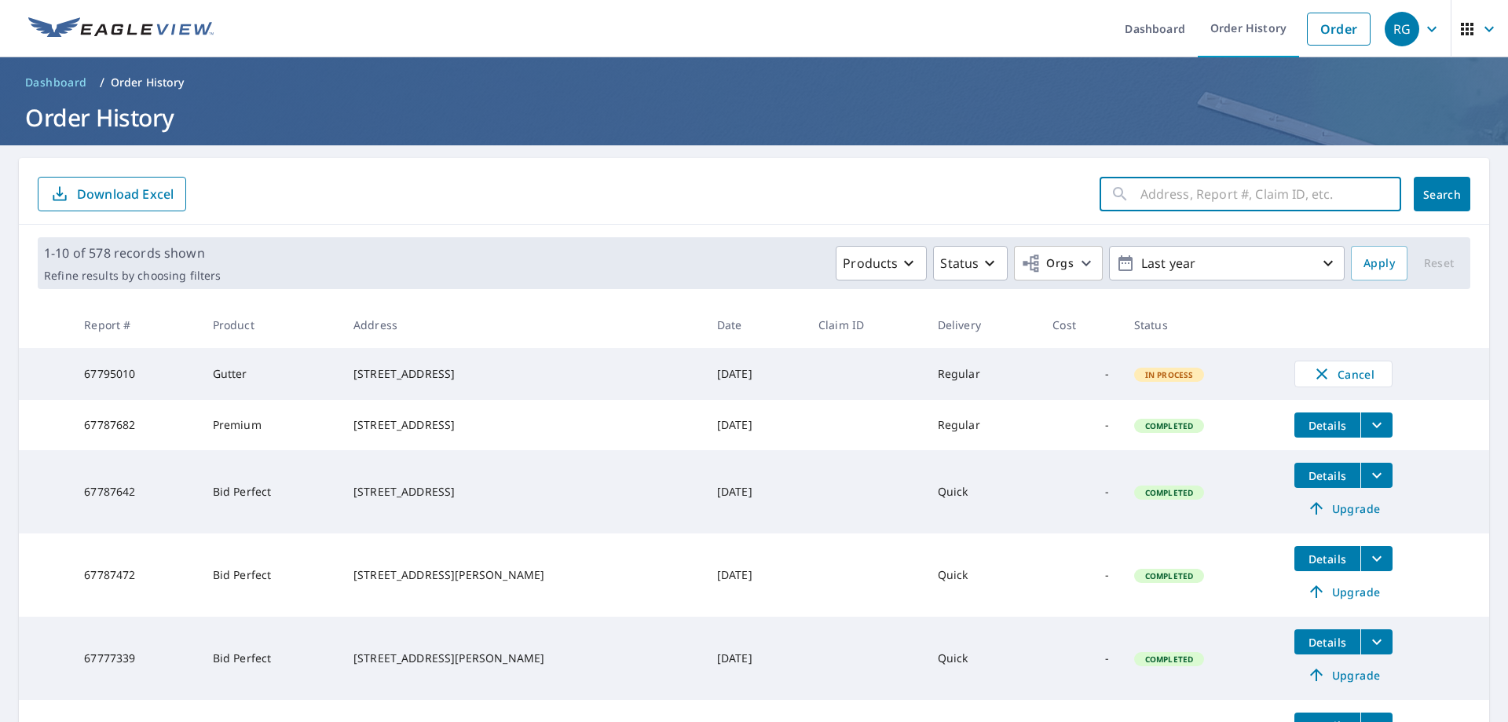
drag, startPoint x: 1216, startPoint y: 182, endPoint x: 1215, endPoint y: 172, distance: 10.3
click at [1220, 172] on input "text" at bounding box center [1270, 194] width 261 height 44
paste input "66591049"
type input "66591049"
click at [1449, 196] on span "Search" at bounding box center [1441, 194] width 31 height 15
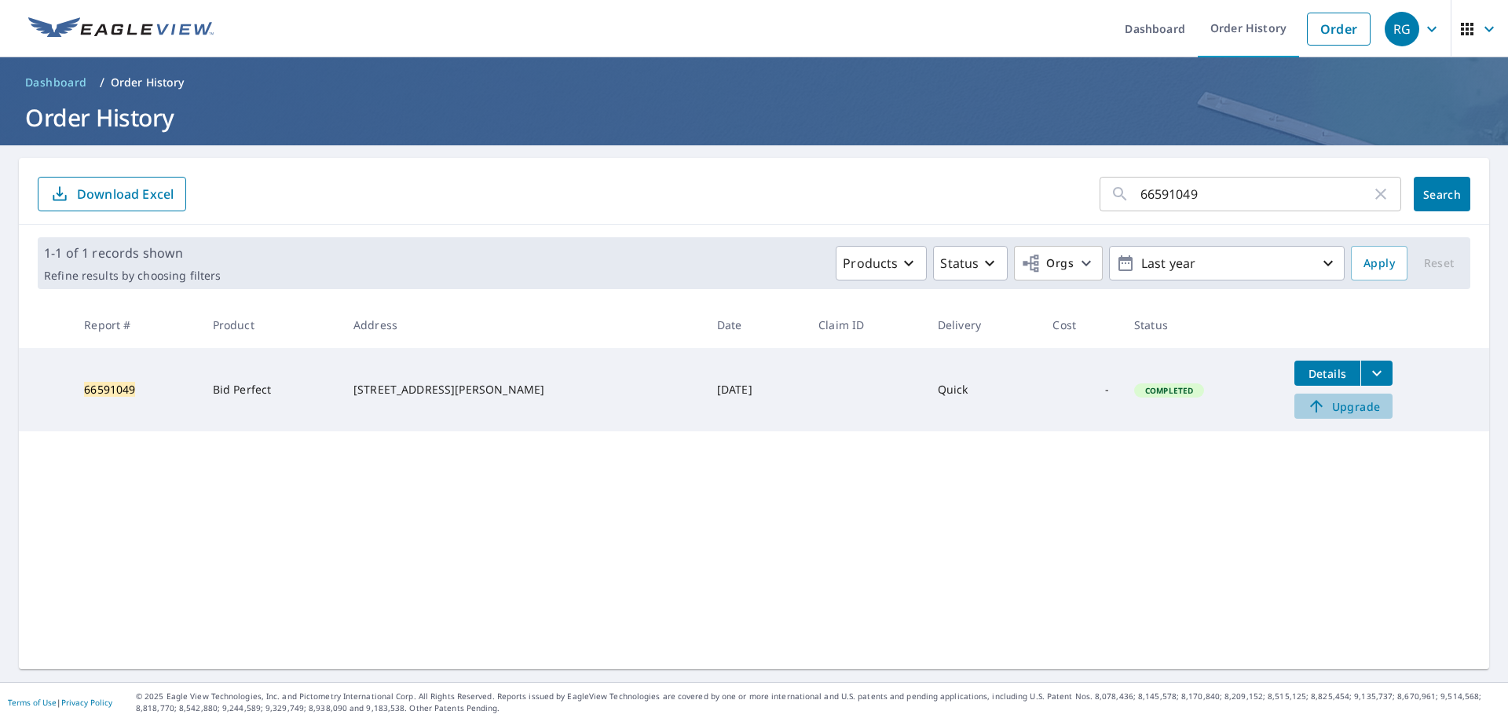
click at [1374, 411] on span "Upgrade" at bounding box center [1343, 406] width 79 height 19
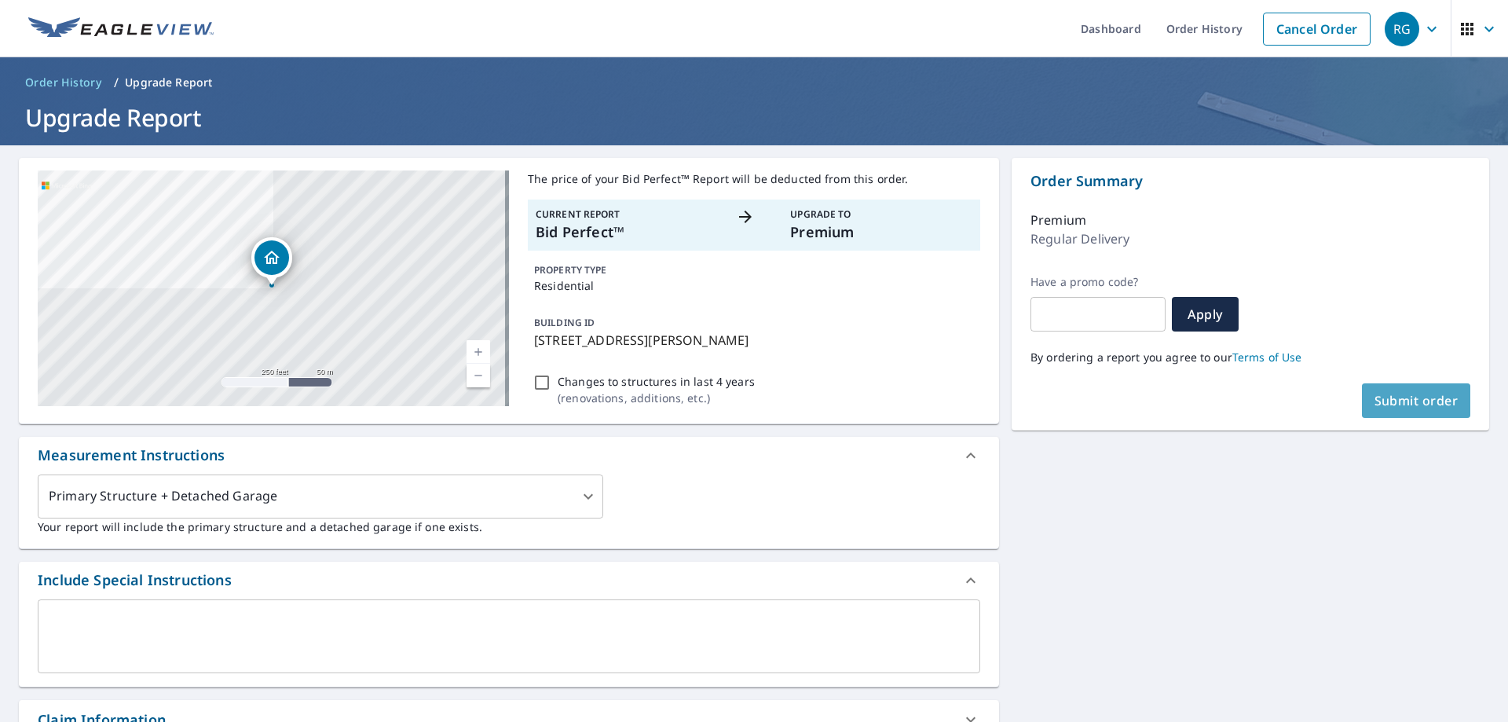
click at [1374, 411] on button "Submit order" at bounding box center [1416, 400] width 109 height 35
